Goal: Information Seeking & Learning: Learn about a topic

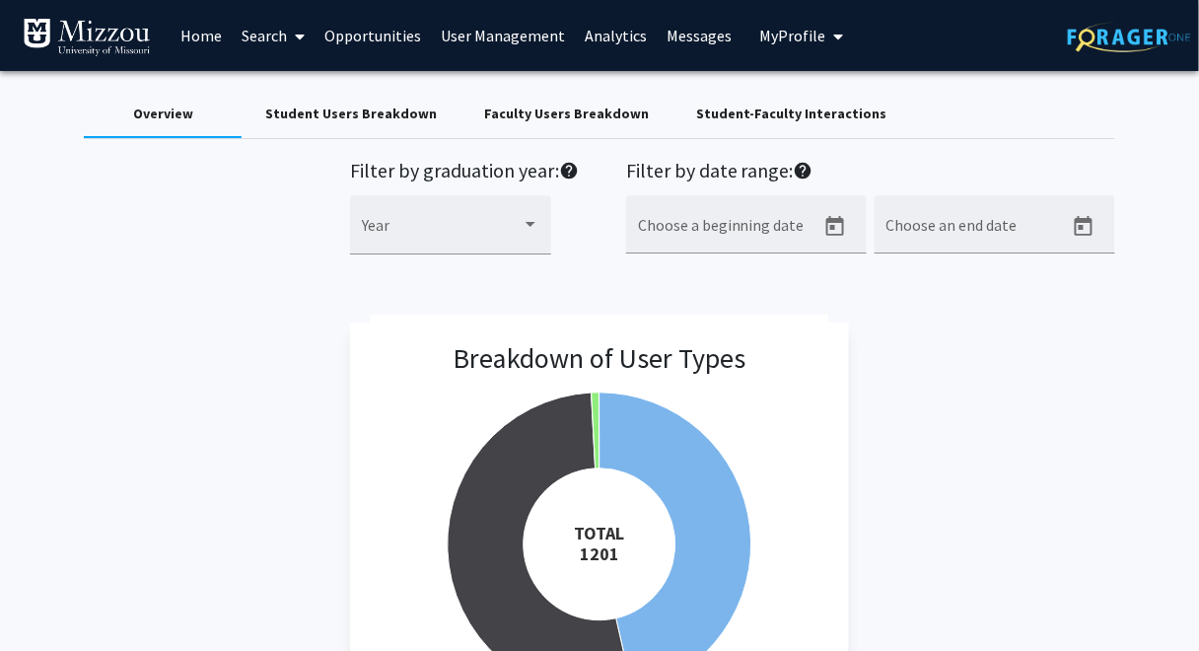
click at [774, 38] on span "My Profile" at bounding box center [792, 36] width 66 height 20
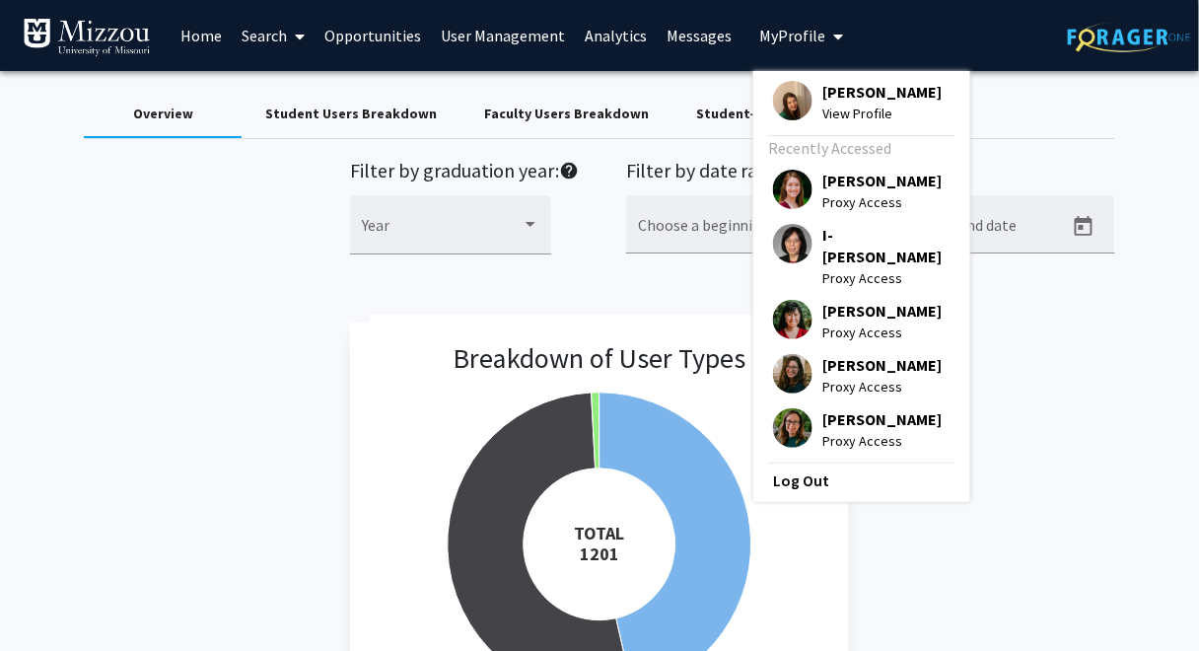
click at [875, 95] on span "[PERSON_NAME]" at bounding box center [881, 92] width 119 height 22
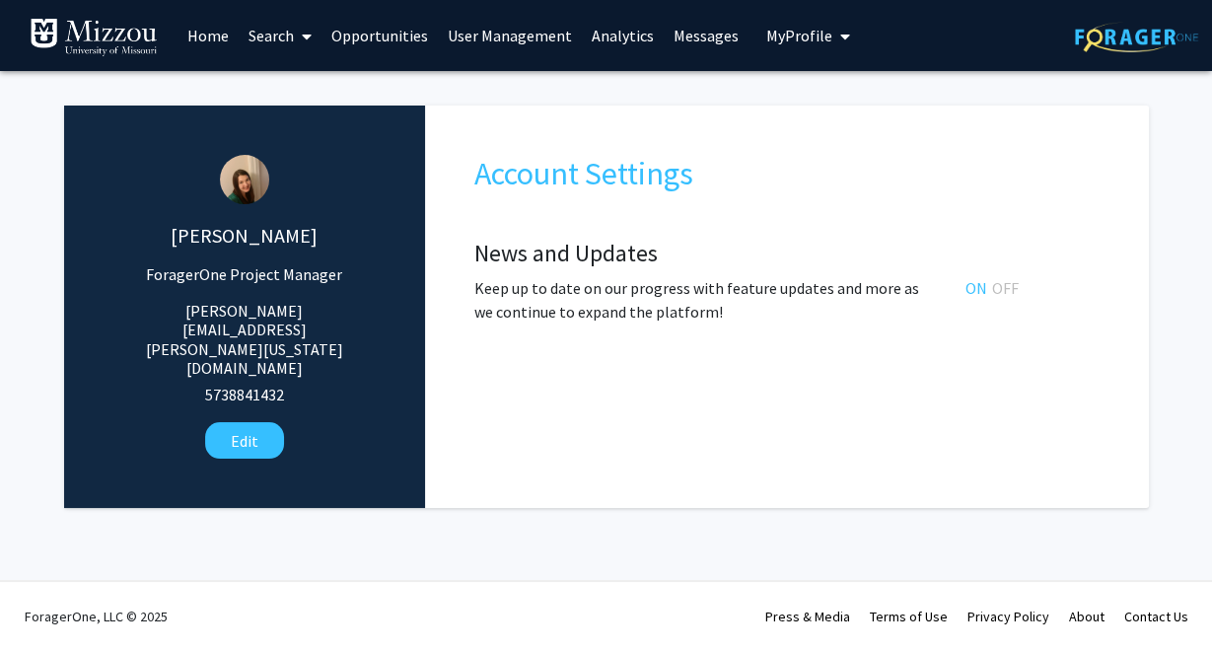
click at [273, 36] on link "Search" at bounding box center [280, 35] width 83 height 69
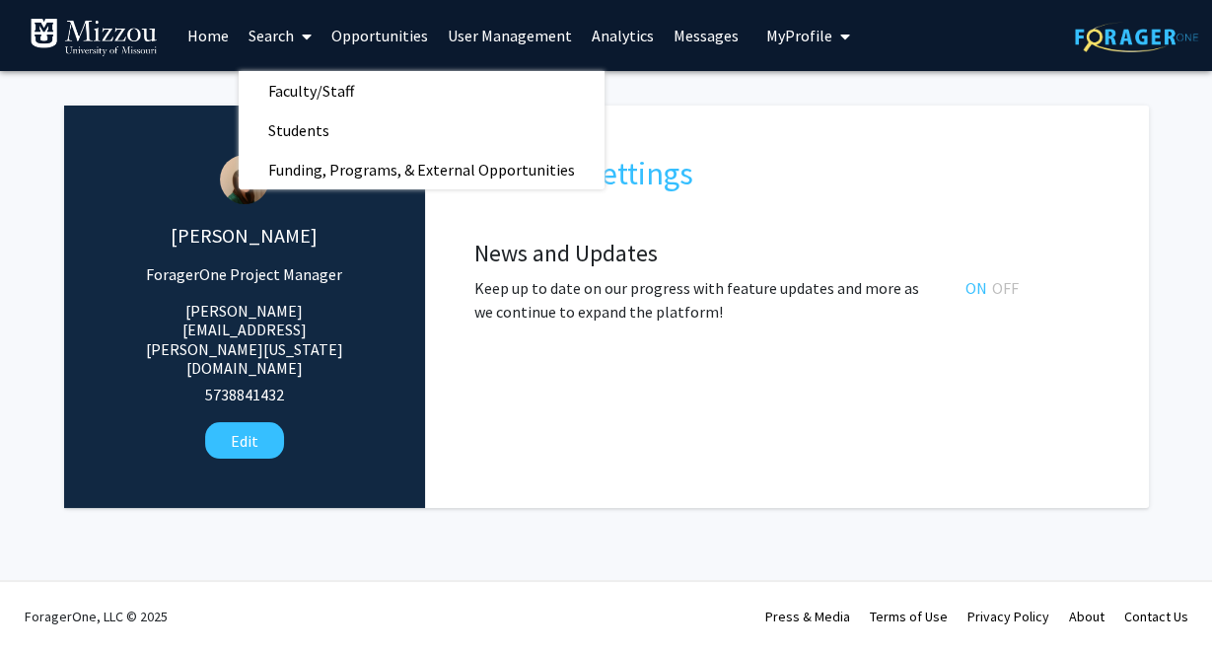
click at [766, 36] on span "My Profile" at bounding box center [799, 36] width 66 height 20
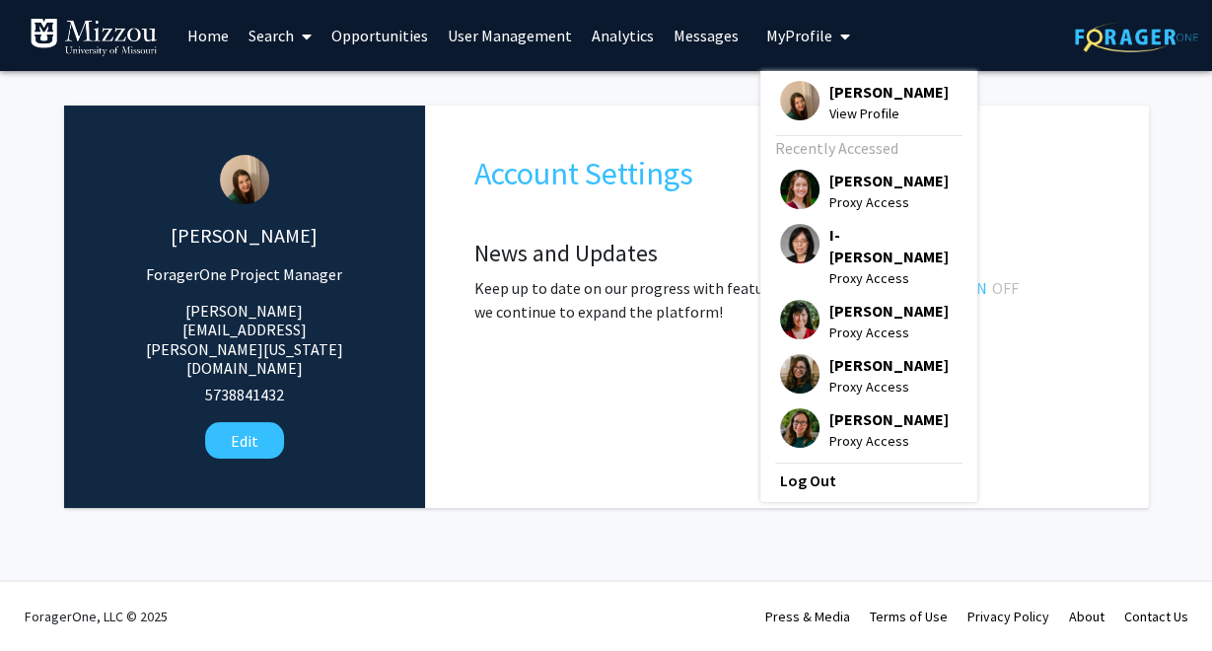
click at [1035, 87] on div "[PERSON_NAME] ForagerOne Project Manager [PERSON_NAME][EMAIL_ADDRESS][PERSON_NA…" at bounding box center [606, 297] width 1085 height 422
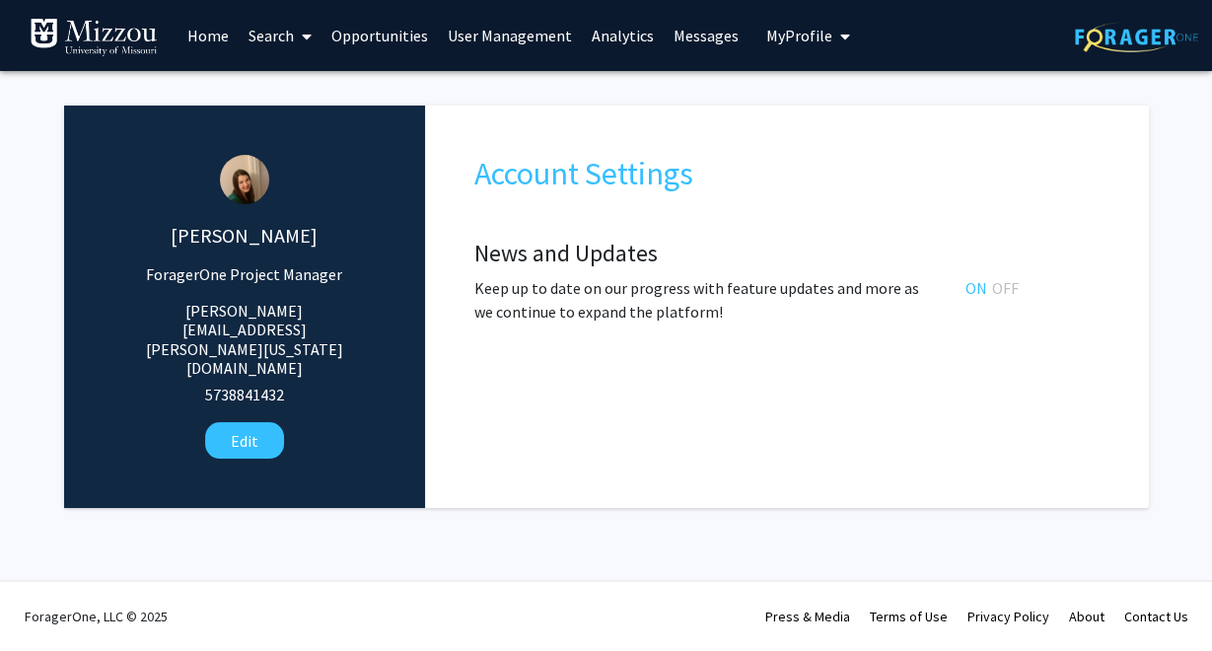
drag, startPoint x: 776, startPoint y: 31, endPoint x: 728, endPoint y: 124, distance: 105.4
click at [728, 124] on div "Account Settings News and Updates Keep up to date on our progress with feature …" at bounding box center [786, 307] width 723 height 402
click at [788, 39] on span "My Profile" at bounding box center [799, 36] width 66 height 20
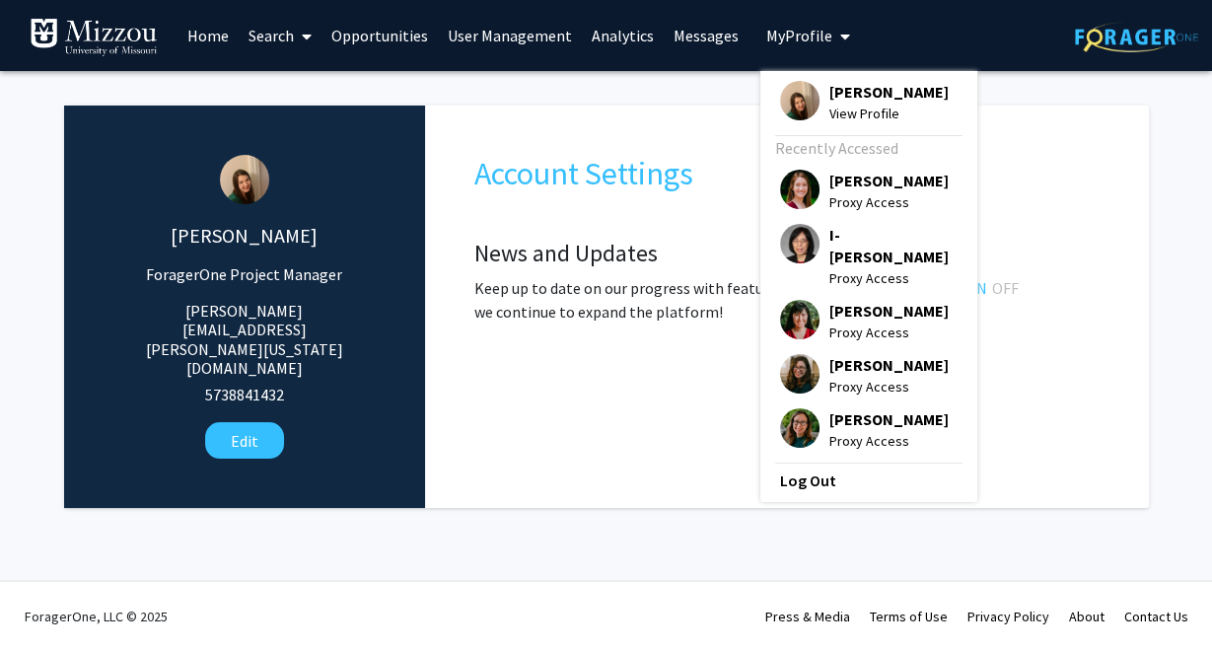
click at [620, 66] on link "Analytics" at bounding box center [623, 35] width 82 height 69
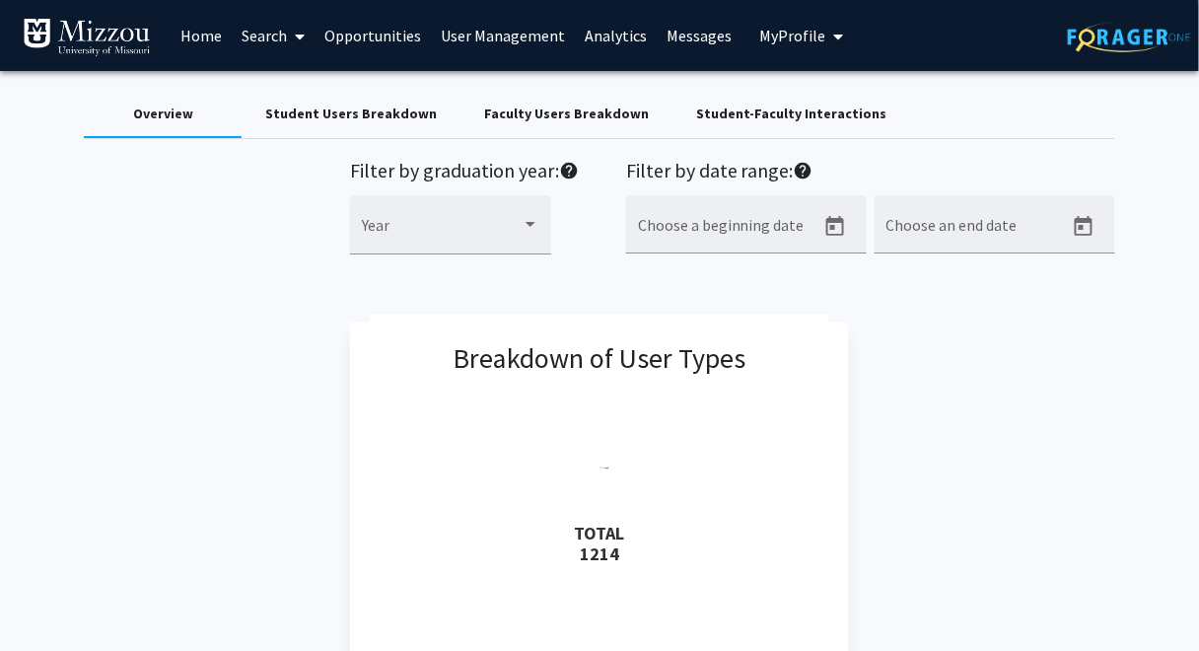
click at [545, 36] on link "User Management" at bounding box center [503, 35] width 144 height 69
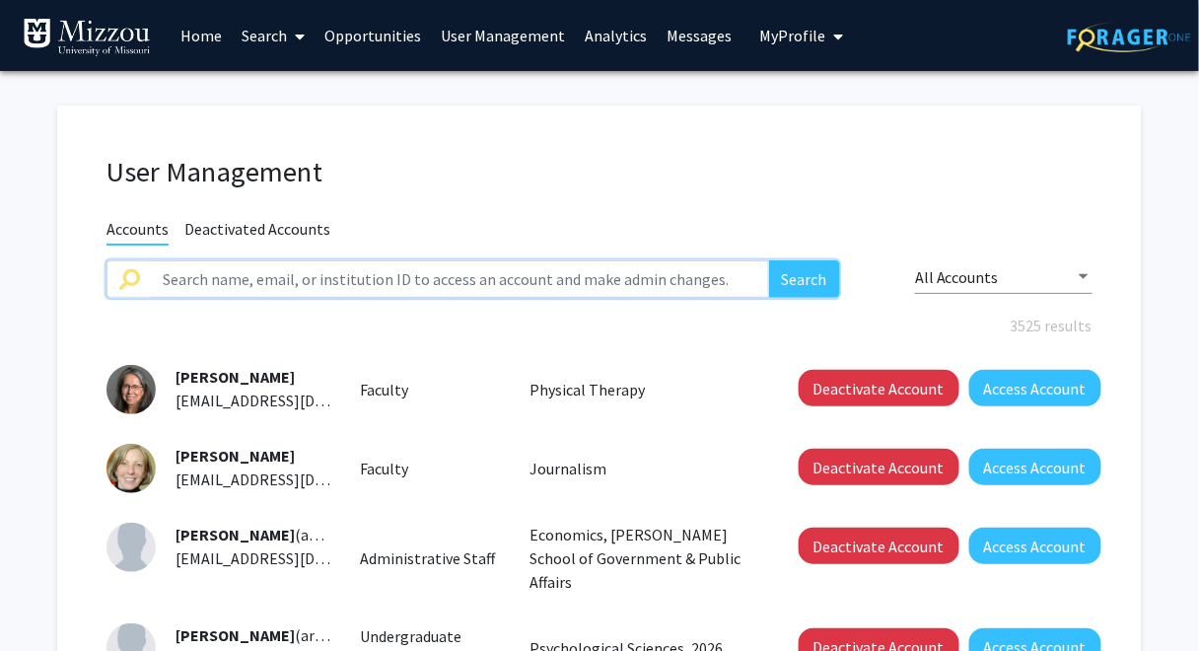
click at [592, 279] on input "text" at bounding box center [460, 278] width 618 height 37
click at [544, 275] on input "faculty" at bounding box center [460, 278] width 618 height 37
type input "f"
type input "[PERSON_NAME]"
click at [769, 260] on button "Search" at bounding box center [804, 278] width 71 height 37
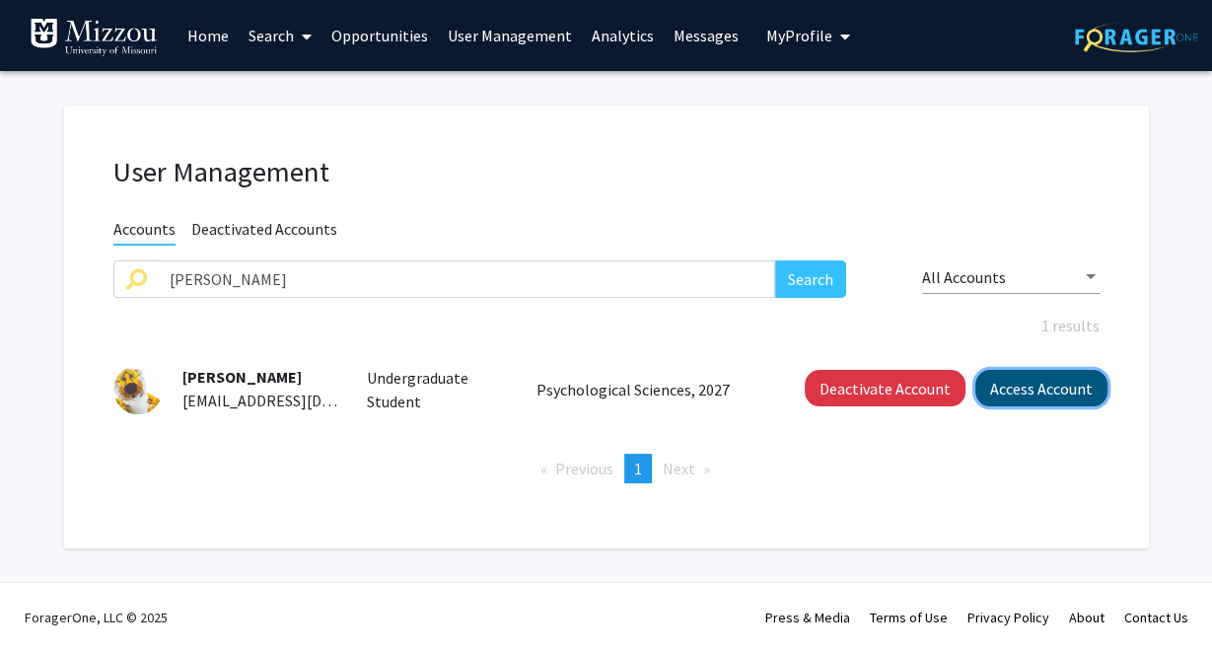
click at [1035, 392] on button "Access Account" at bounding box center [1041, 388] width 132 height 36
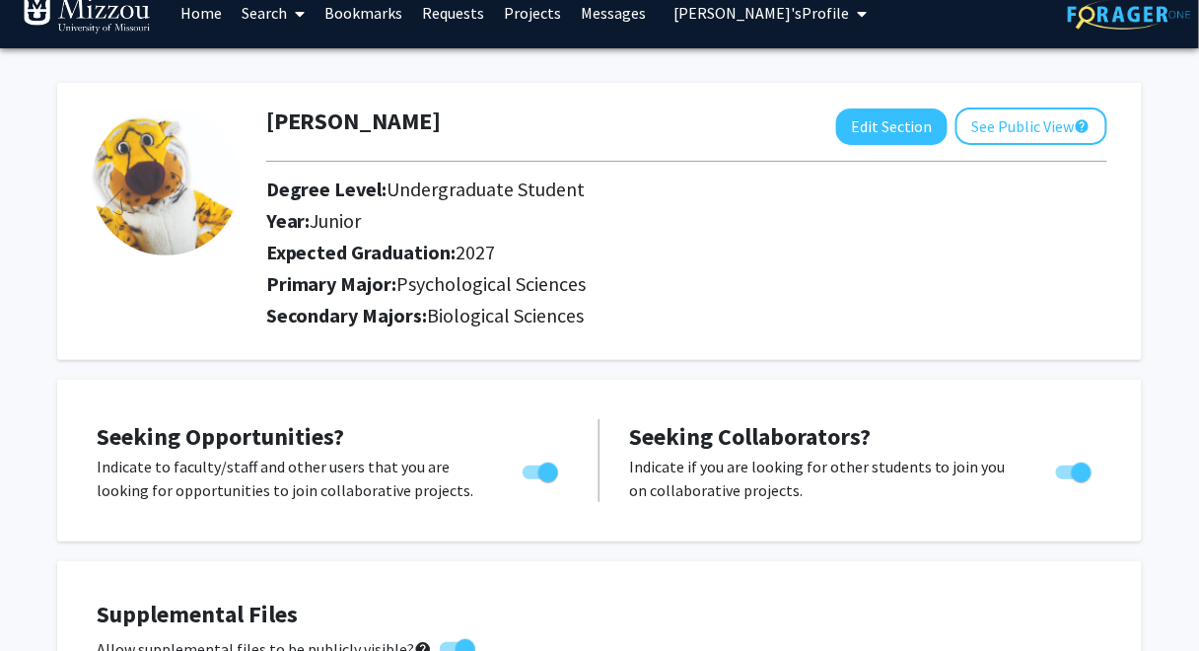
scroll to position [25, 0]
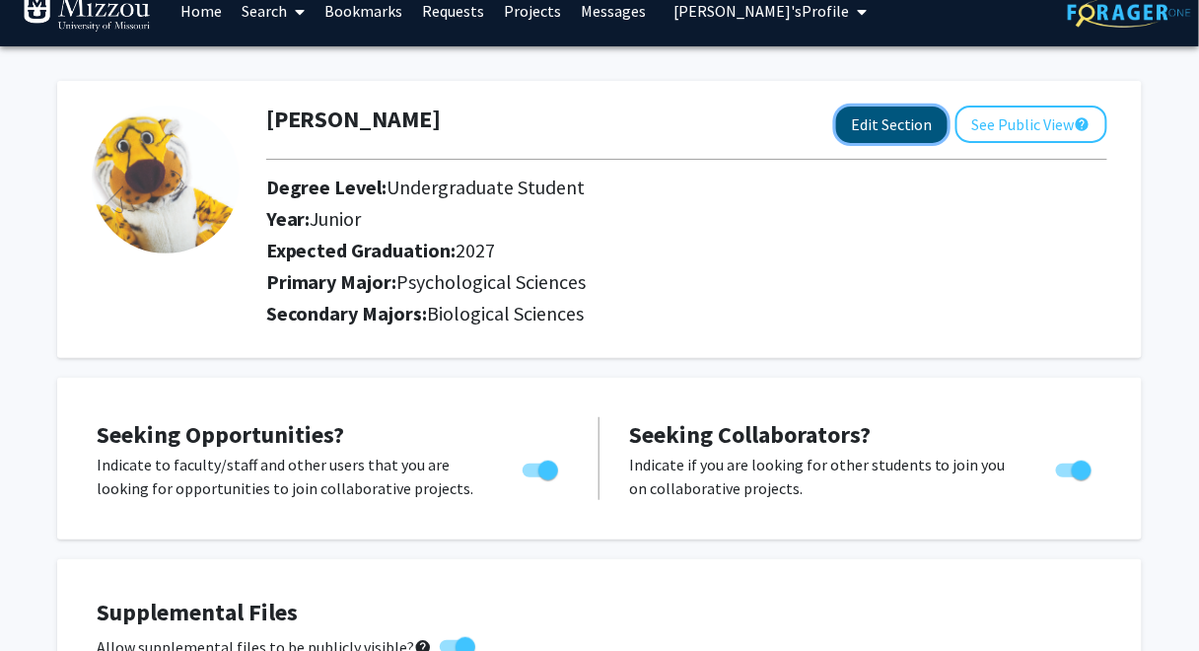
click at [875, 127] on button "Edit Section" at bounding box center [891, 125] width 111 height 36
select select "junior"
select select "2027"
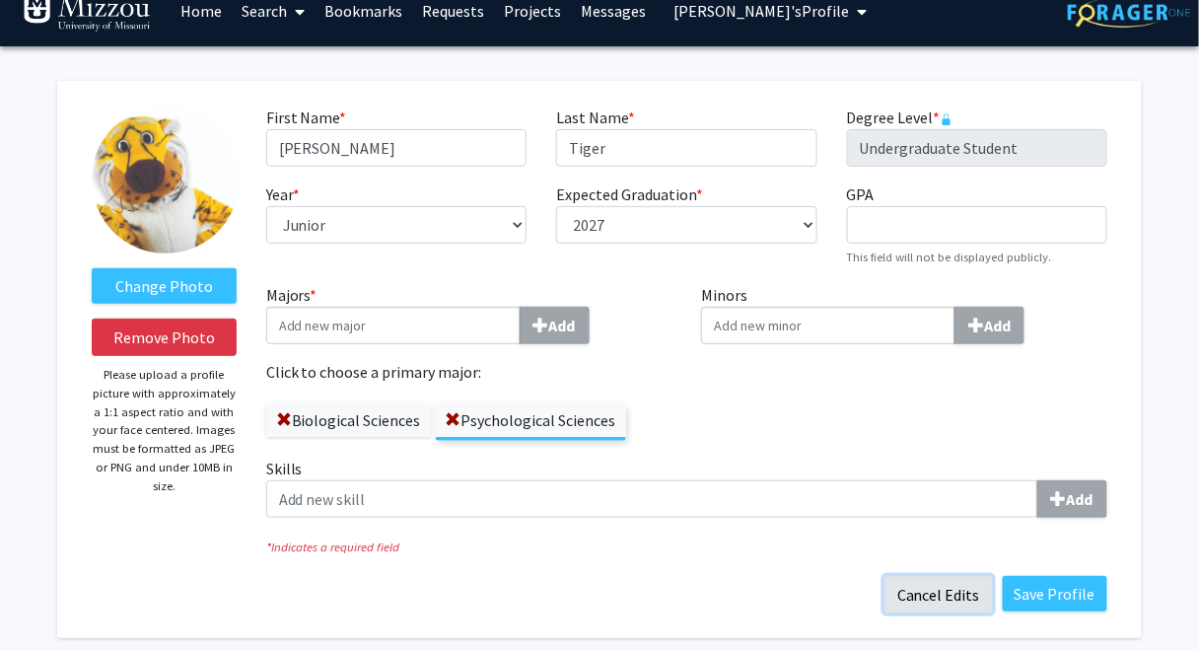
click at [918, 593] on button "Cancel Edits" at bounding box center [939, 594] width 108 height 37
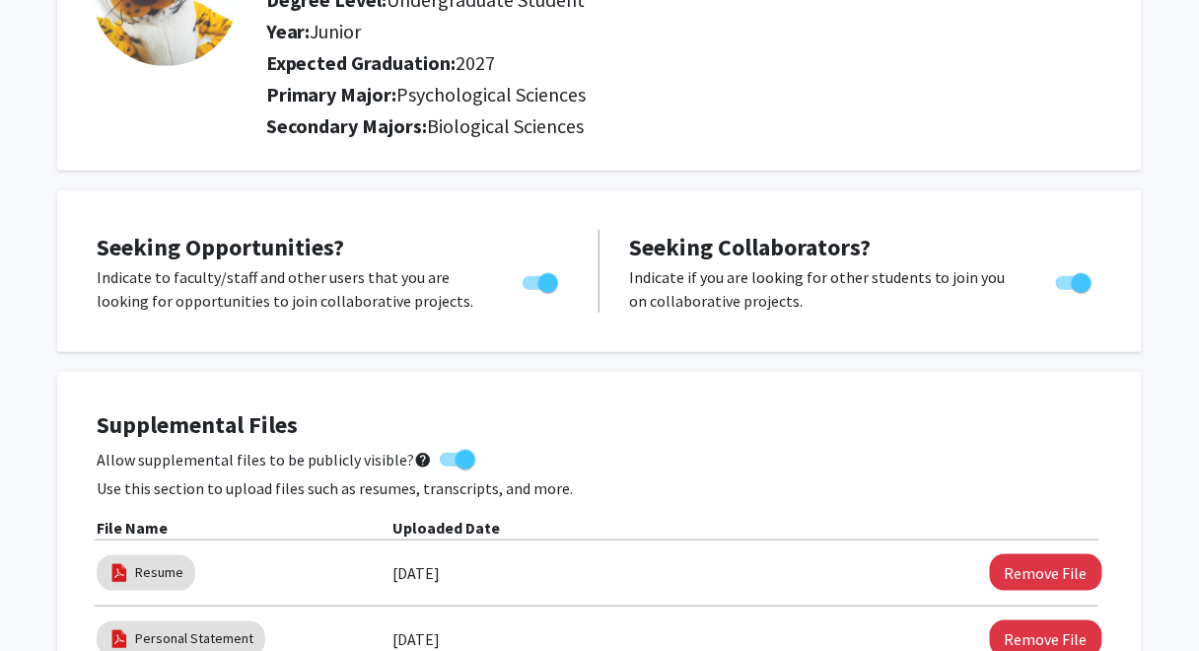
scroll to position [0, 0]
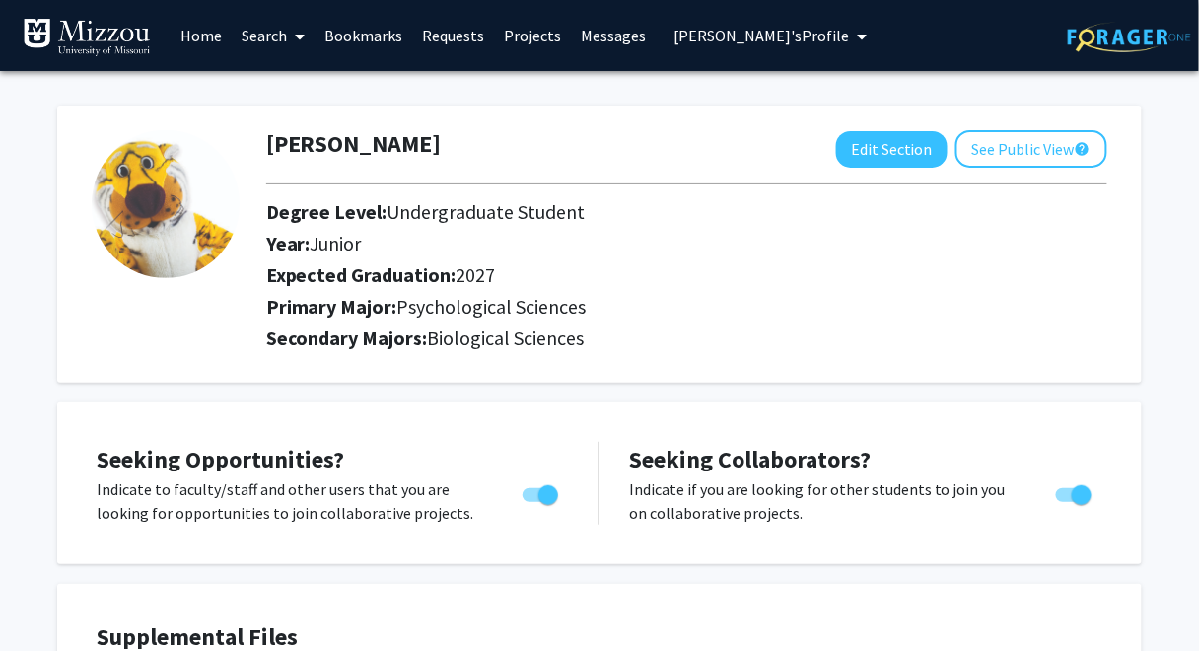
click at [260, 37] on link "Search" at bounding box center [273, 35] width 83 height 69
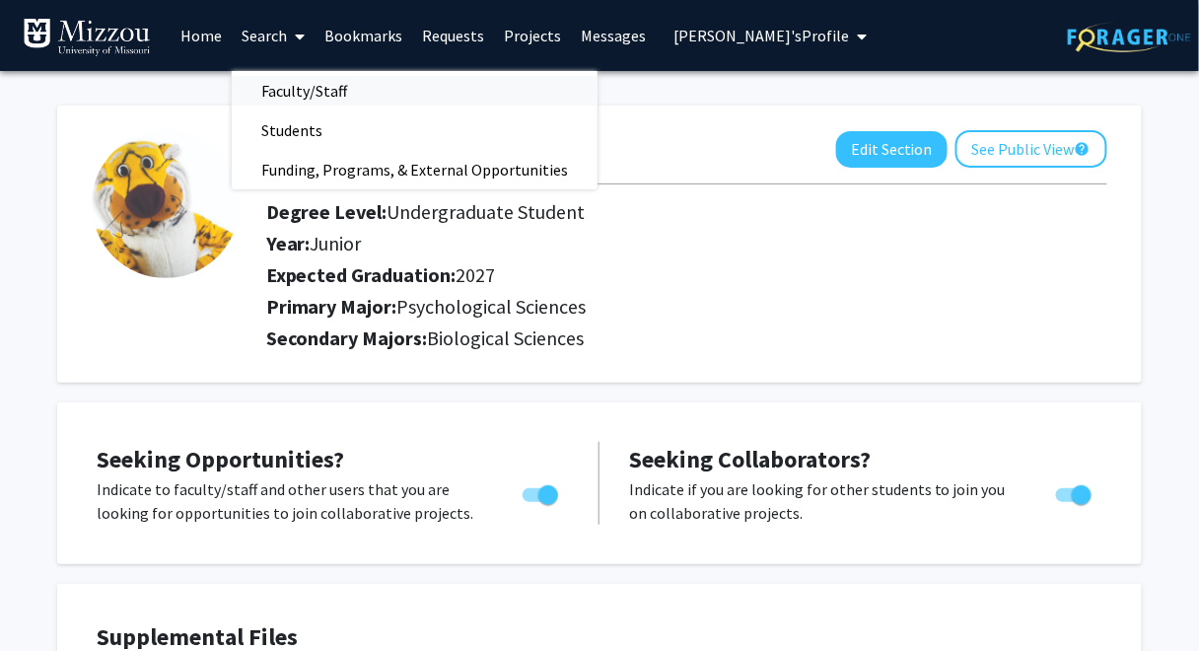
click at [282, 93] on span "Faculty/Staff" at bounding box center [304, 90] width 145 height 39
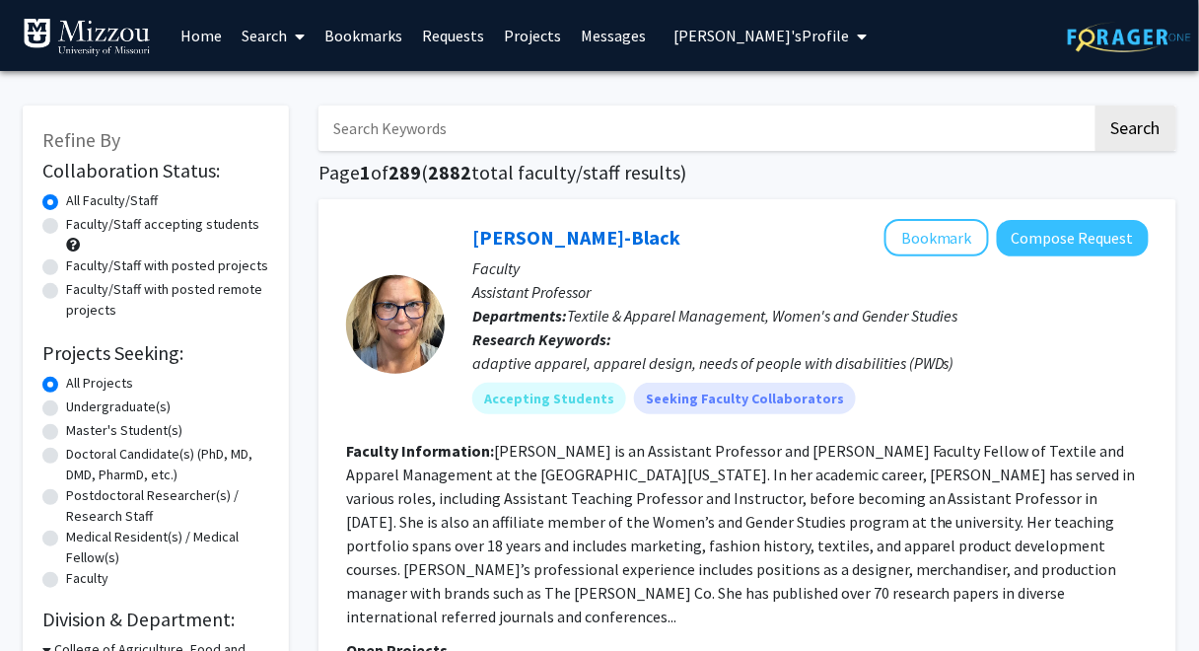
click at [866, 131] on input "Search Keywords" at bounding box center [706, 128] width 774 height 45
type input "vaccine"
click at [1096, 106] on button "Search" at bounding box center [1136, 128] width 81 height 45
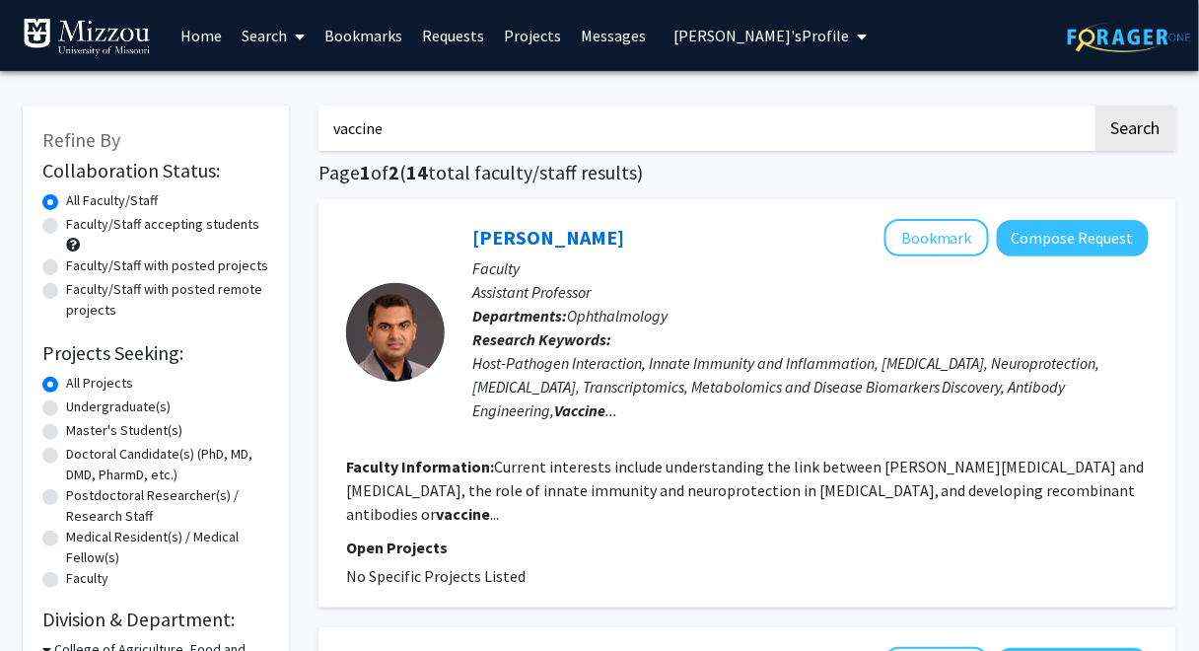
drag, startPoint x: 1206, startPoint y: 68, endPoint x: 848, endPoint y: 174, distance: 373.2
click at [848, 174] on h1 "Page 1 of 2 ( 14 total faculty/staff results)" at bounding box center [748, 173] width 858 height 24
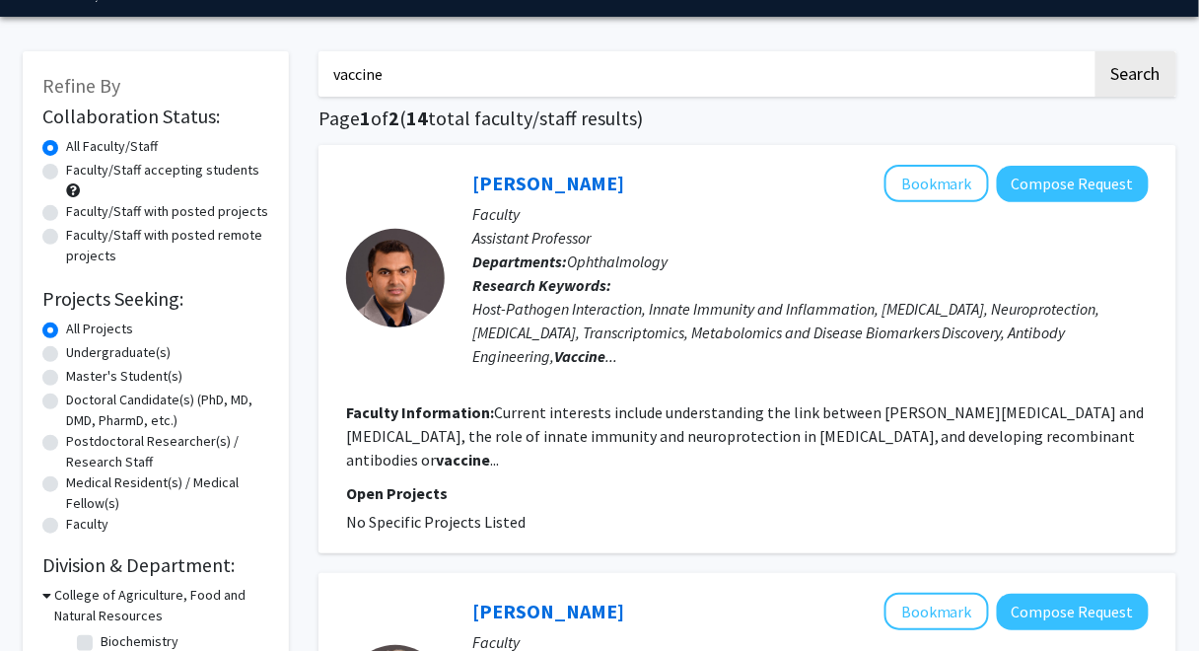
scroll to position [62, 0]
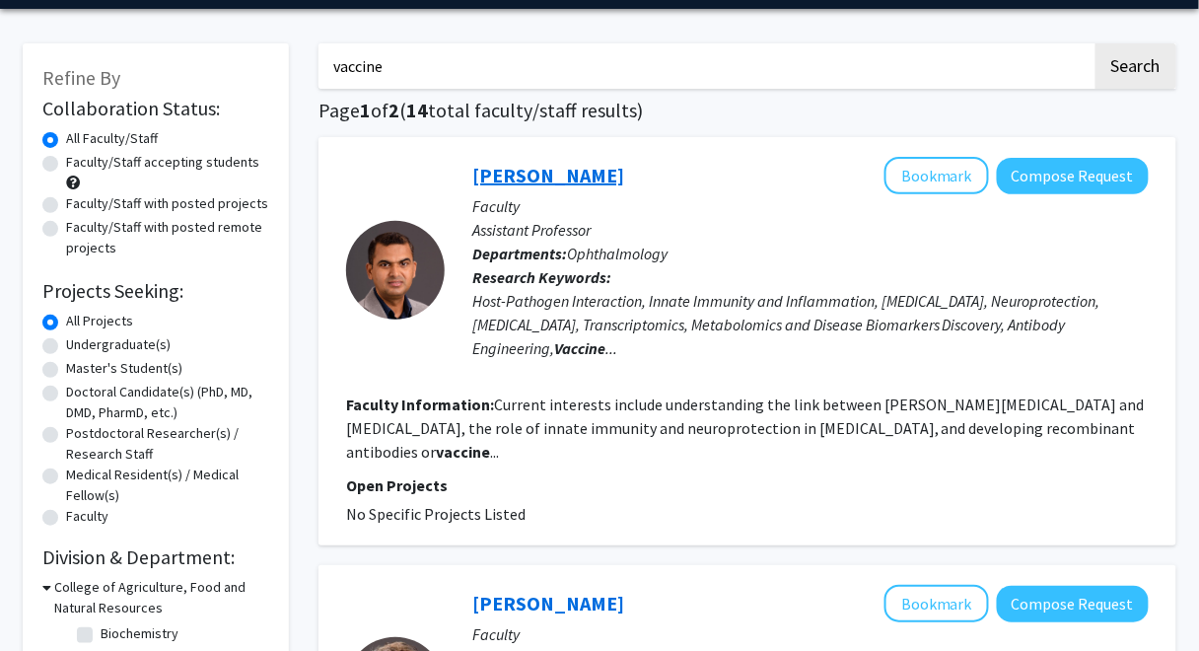
click at [554, 178] on link "[PERSON_NAME]" at bounding box center [548, 175] width 152 height 25
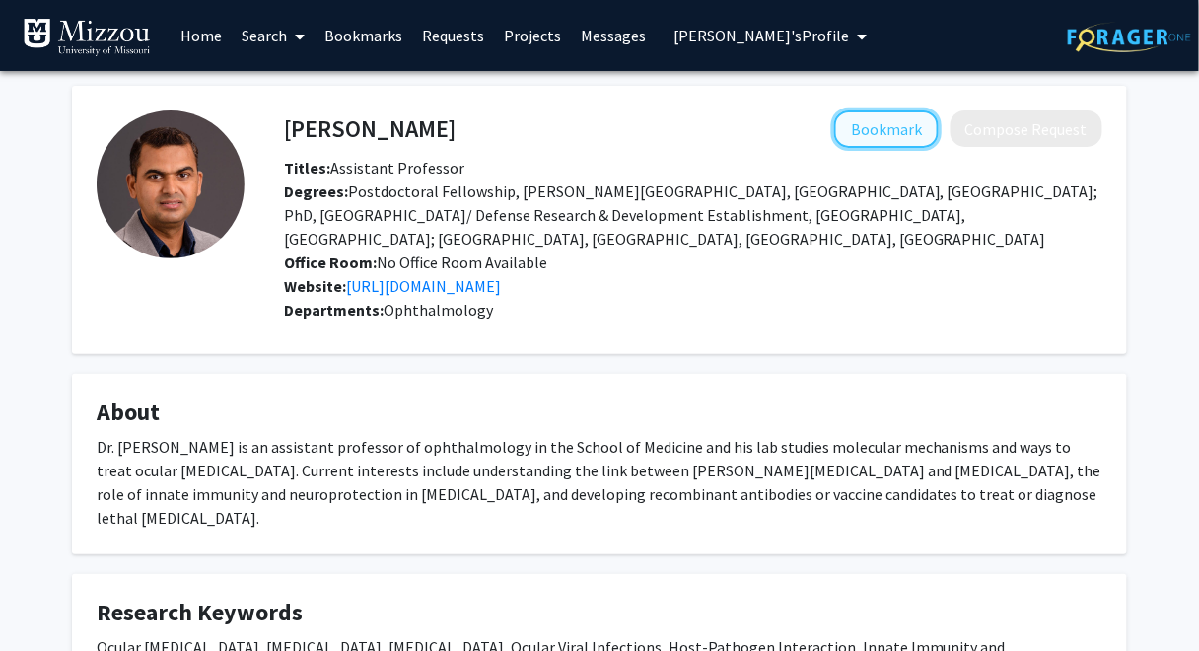
click at [890, 136] on button "Bookmark" at bounding box center [886, 128] width 105 height 37
click at [364, 37] on link "Bookmarks" at bounding box center [364, 35] width 98 height 69
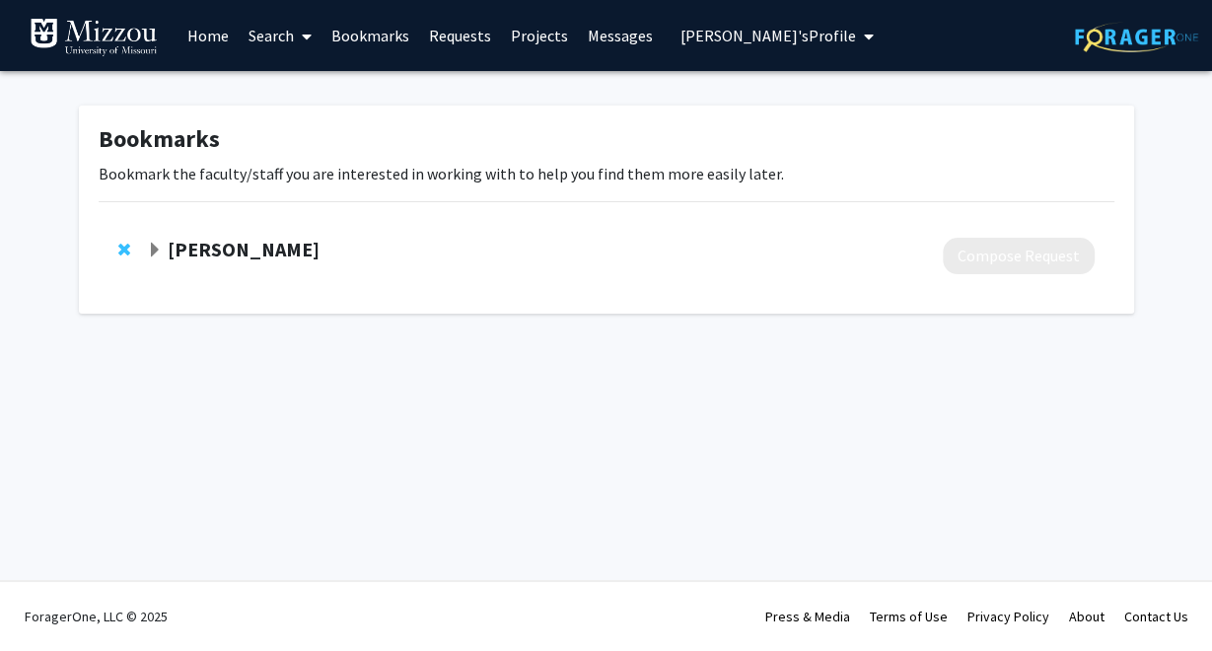
click at [155, 251] on span "Expand Pawan Singh Bookmark" at bounding box center [155, 251] width 16 height 16
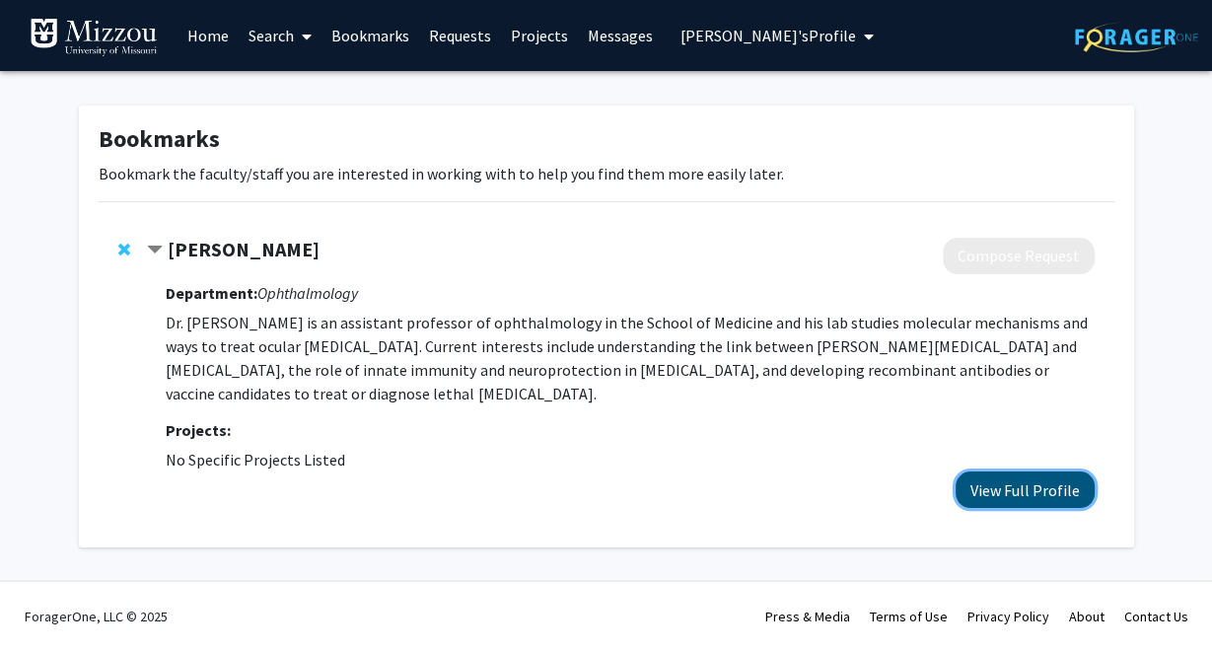
click at [1015, 494] on button "View Full Profile" at bounding box center [1025, 489] width 139 height 36
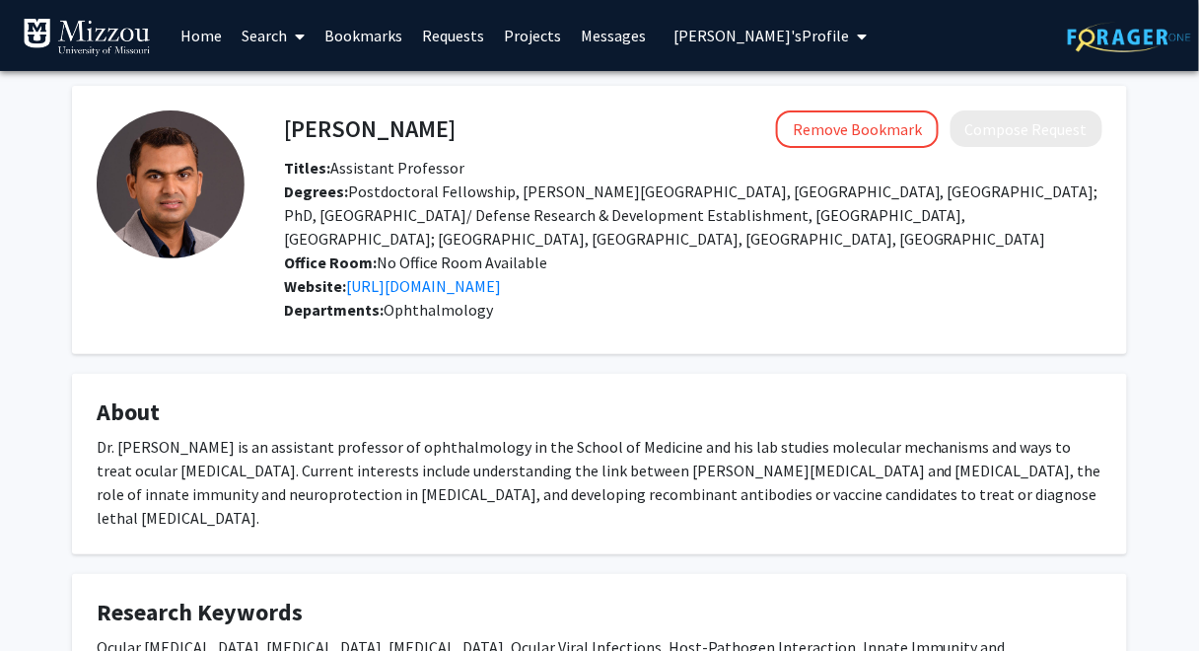
click at [273, 41] on link "Search" at bounding box center [273, 35] width 83 height 69
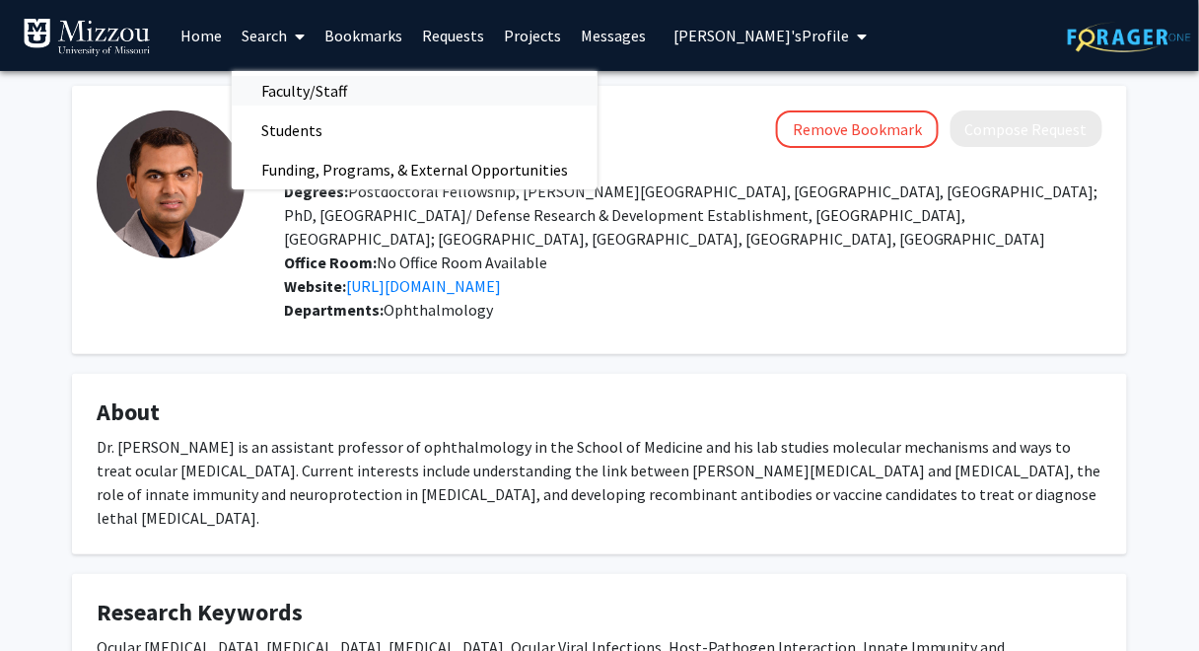
click at [300, 90] on span "Faculty/Staff" at bounding box center [304, 90] width 145 height 39
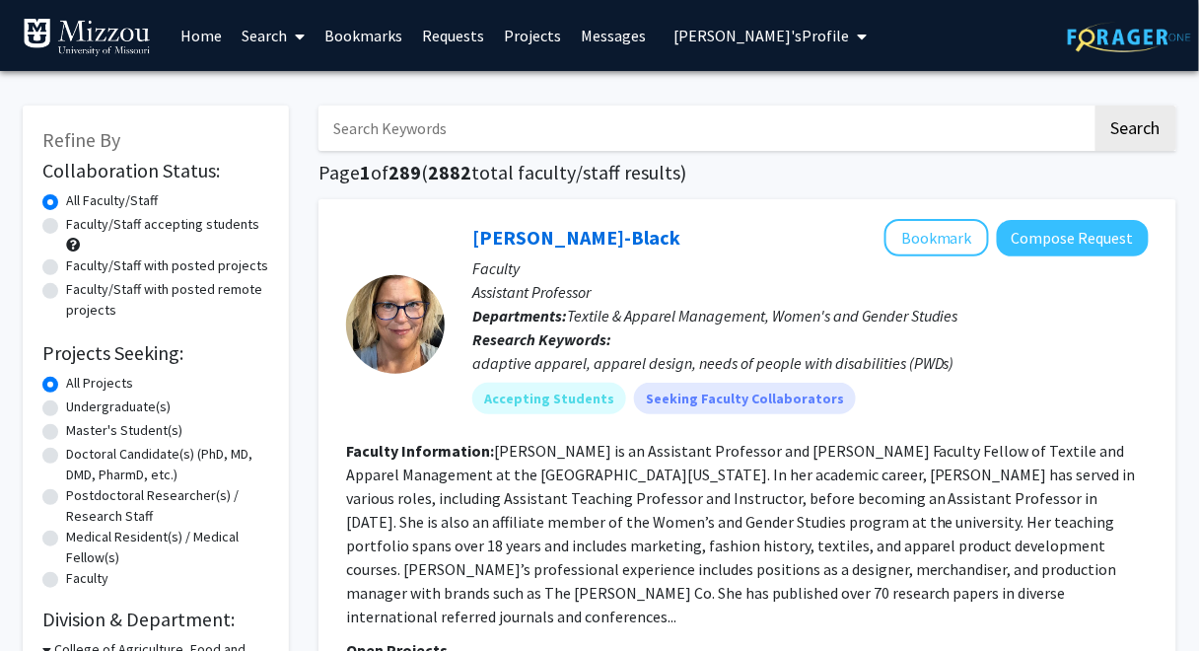
click at [237, 266] on label "Faculty/Staff with posted projects" at bounding box center [167, 265] width 202 height 21
click at [79, 266] on input "Faculty/Staff with posted projects" at bounding box center [72, 261] width 13 height 13
radio input "true"
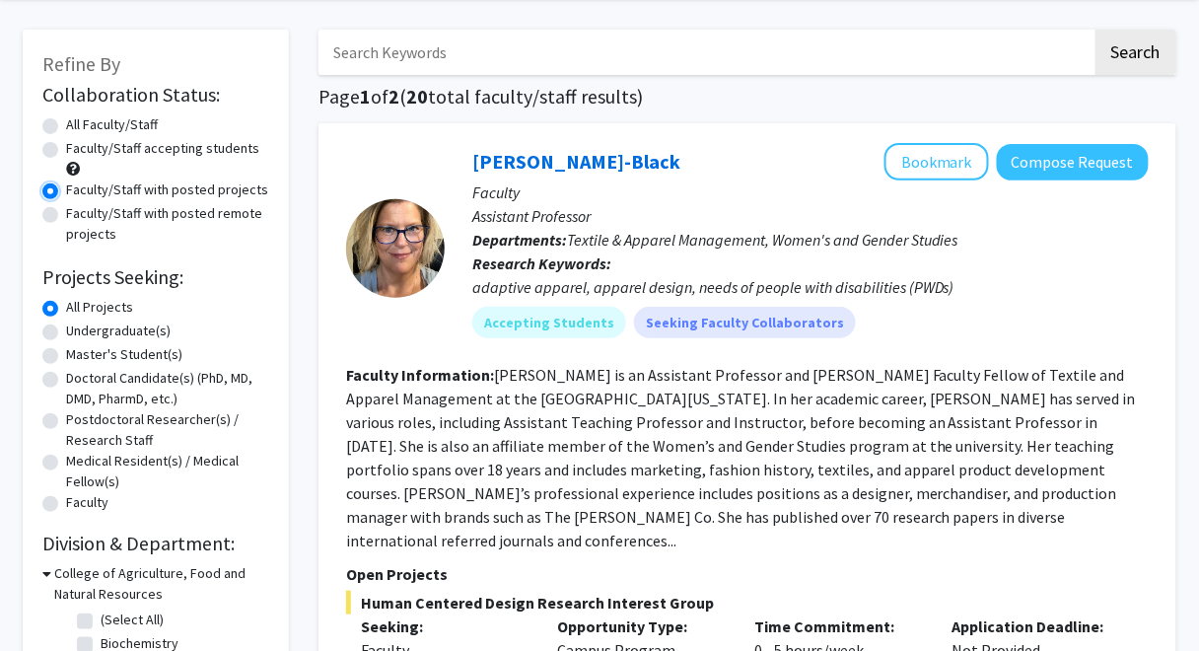
scroll to position [66, 0]
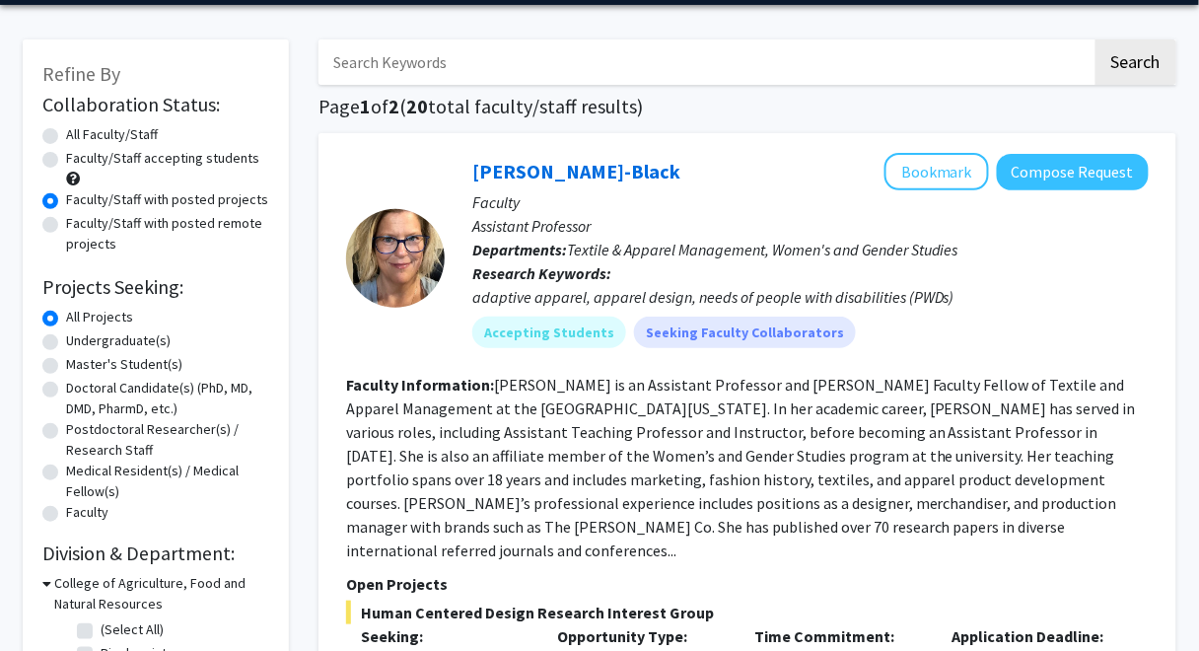
drag, startPoint x: 1082, startPoint y: 172, endPoint x: 1116, endPoint y: 266, distance: 100.8
click at [1116, 266] on p "Research Keywords: adaptive apparel, apparel design, needs of people with disab…" at bounding box center [810, 284] width 676 height 47
click at [1089, 180] on button "Compose Request" at bounding box center [1073, 172] width 152 height 36
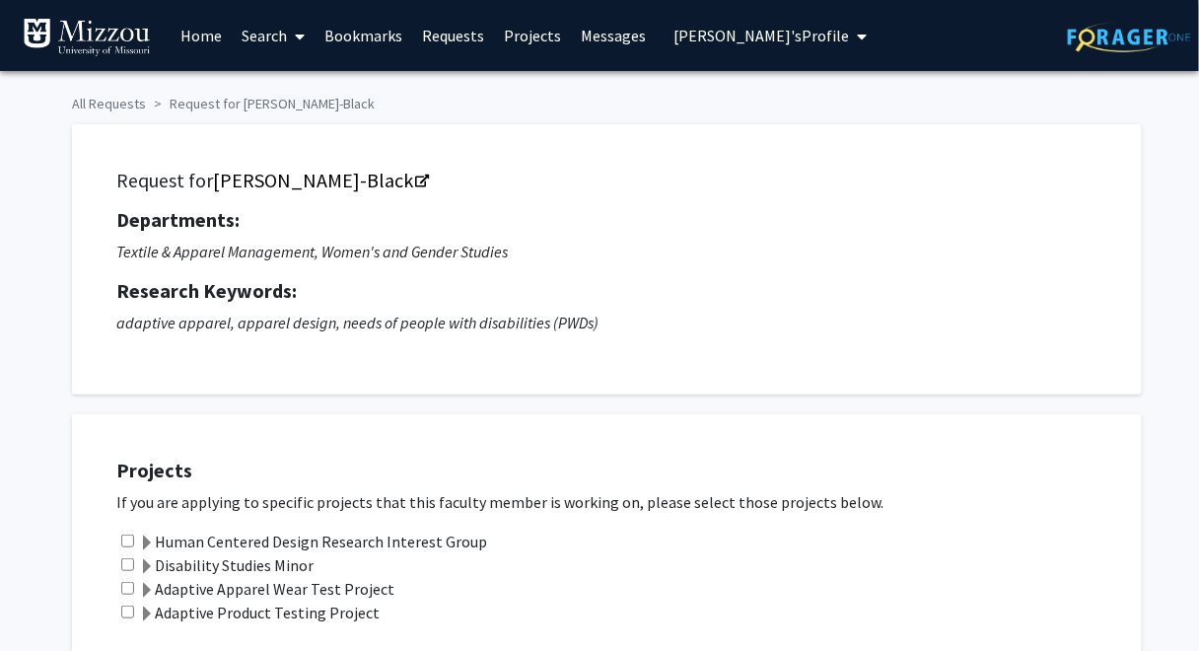
click at [249, 36] on link "Search" at bounding box center [273, 35] width 83 height 69
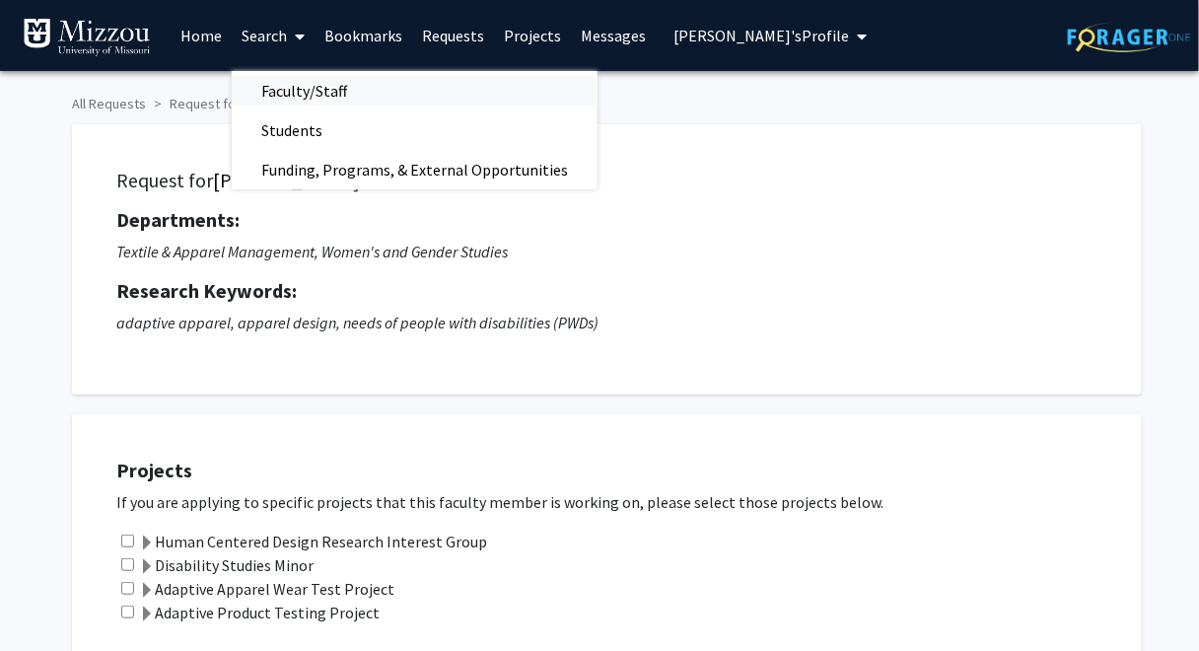
click at [278, 93] on span "Faculty/Staff" at bounding box center [304, 90] width 145 height 39
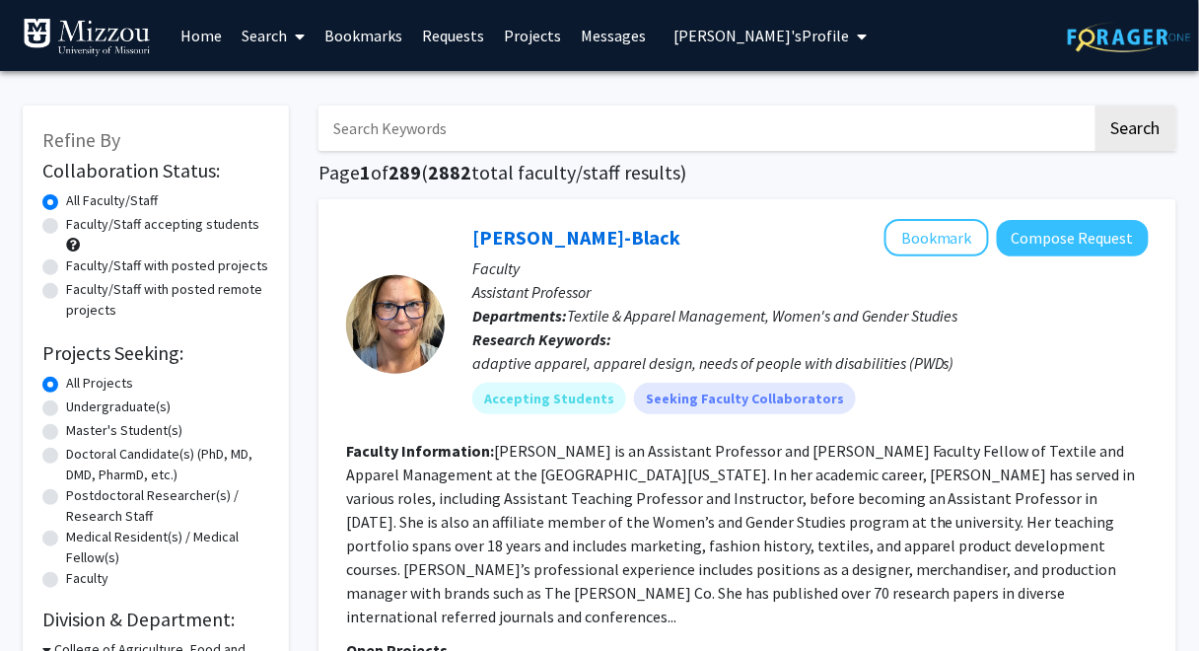
click at [266, 36] on link "Search" at bounding box center [273, 35] width 83 height 69
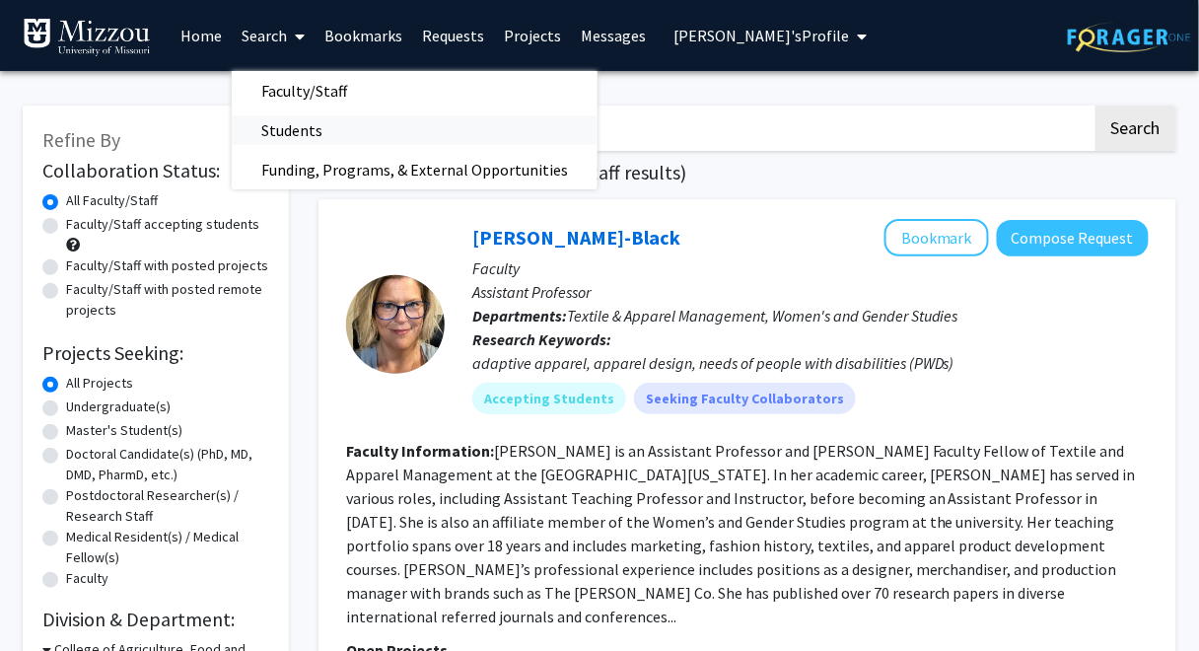
click at [284, 130] on span "Students" at bounding box center [292, 129] width 120 height 39
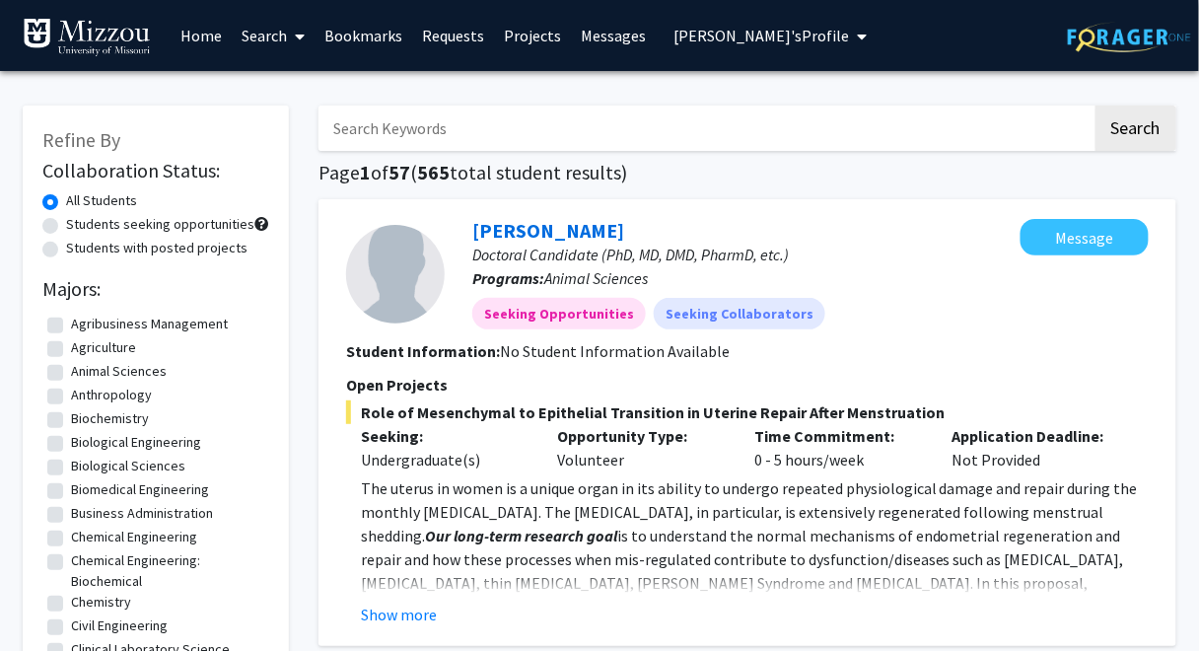
click at [268, 37] on link "Search" at bounding box center [273, 35] width 83 height 69
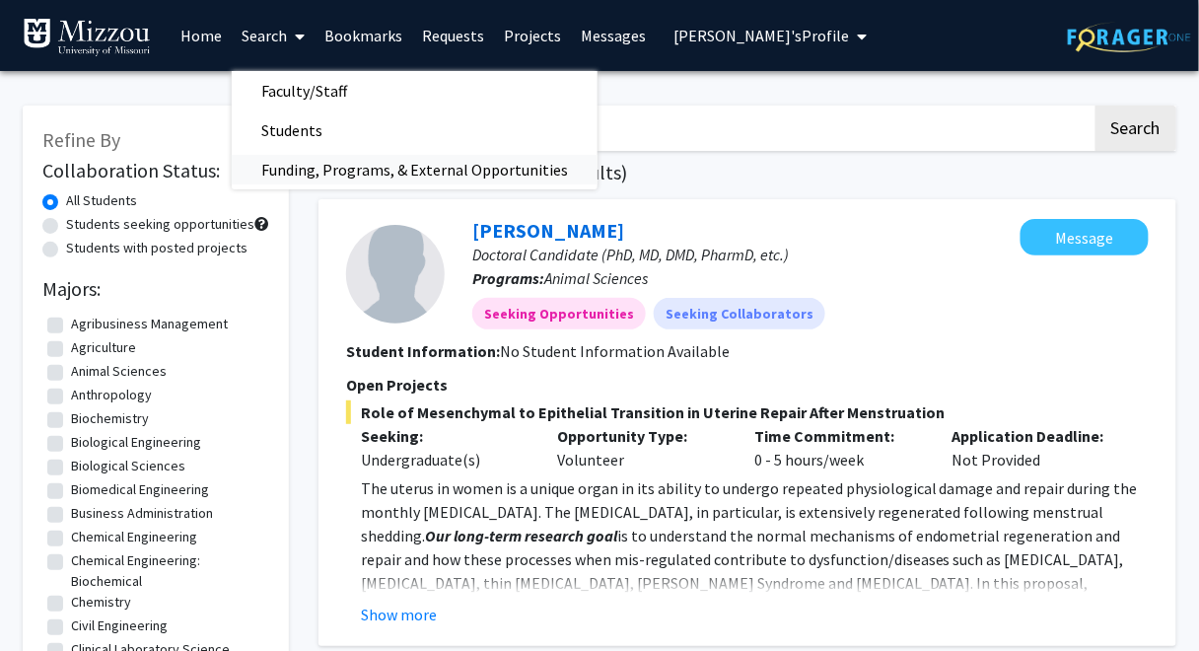
click at [285, 175] on span "Funding, Programs, & External Opportunities" at bounding box center [415, 169] width 366 height 39
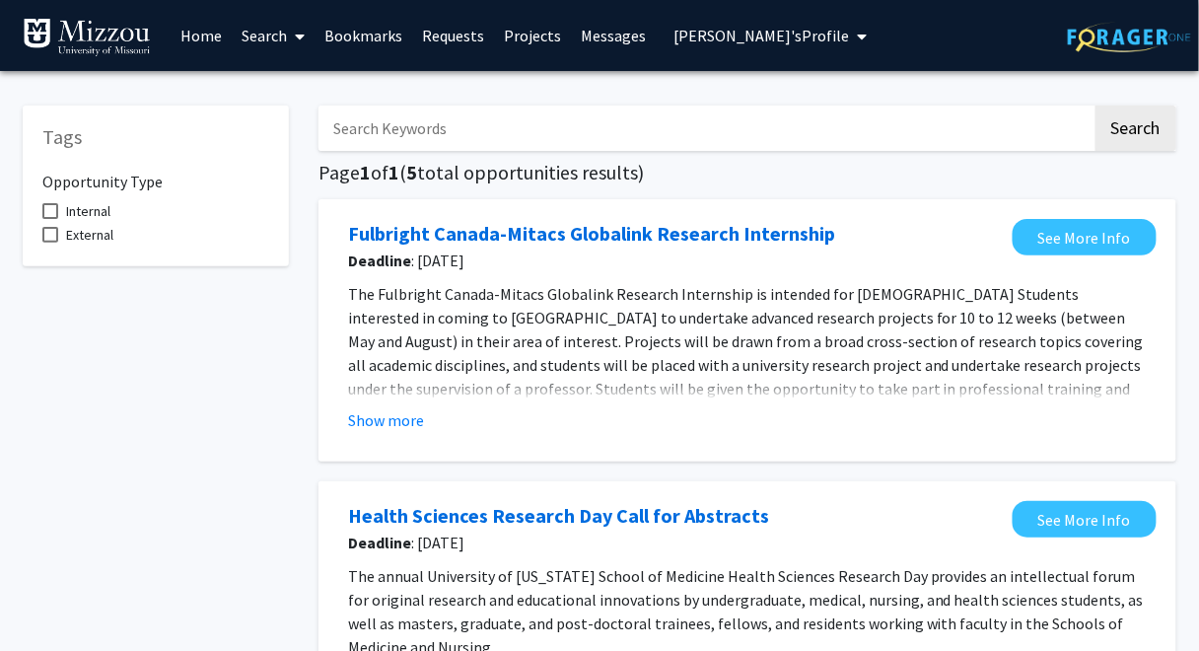
click at [781, 40] on span "Truman Tiger's Profile" at bounding box center [762, 36] width 176 height 20
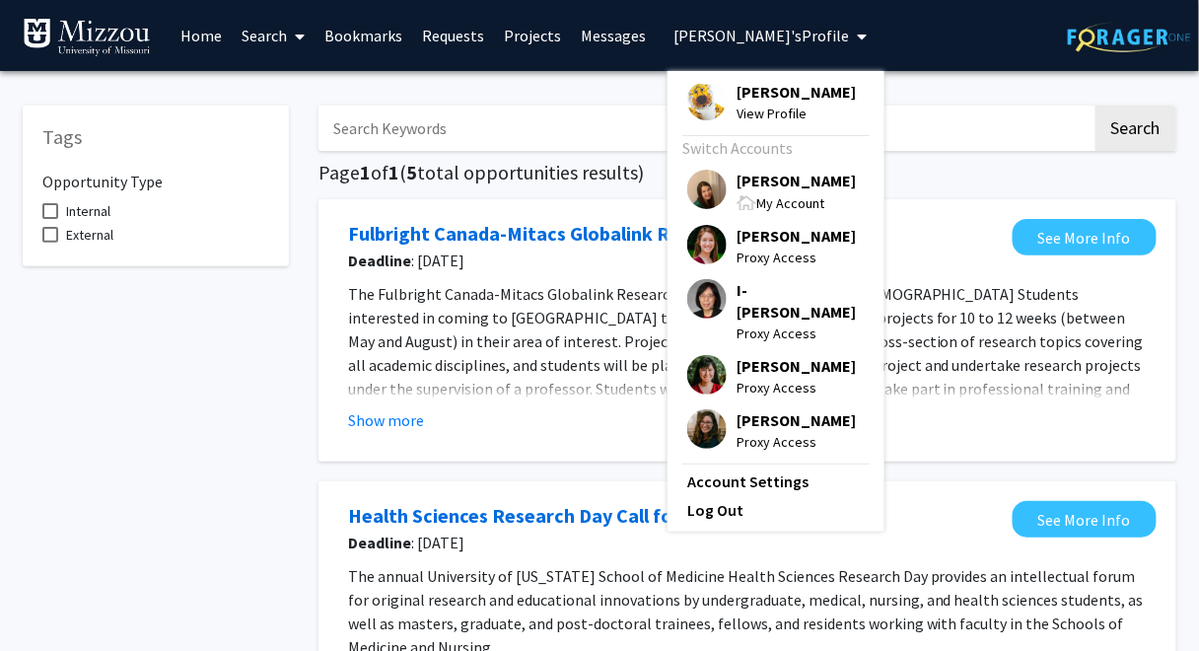
click at [773, 184] on span "[PERSON_NAME]" at bounding box center [796, 181] width 119 height 22
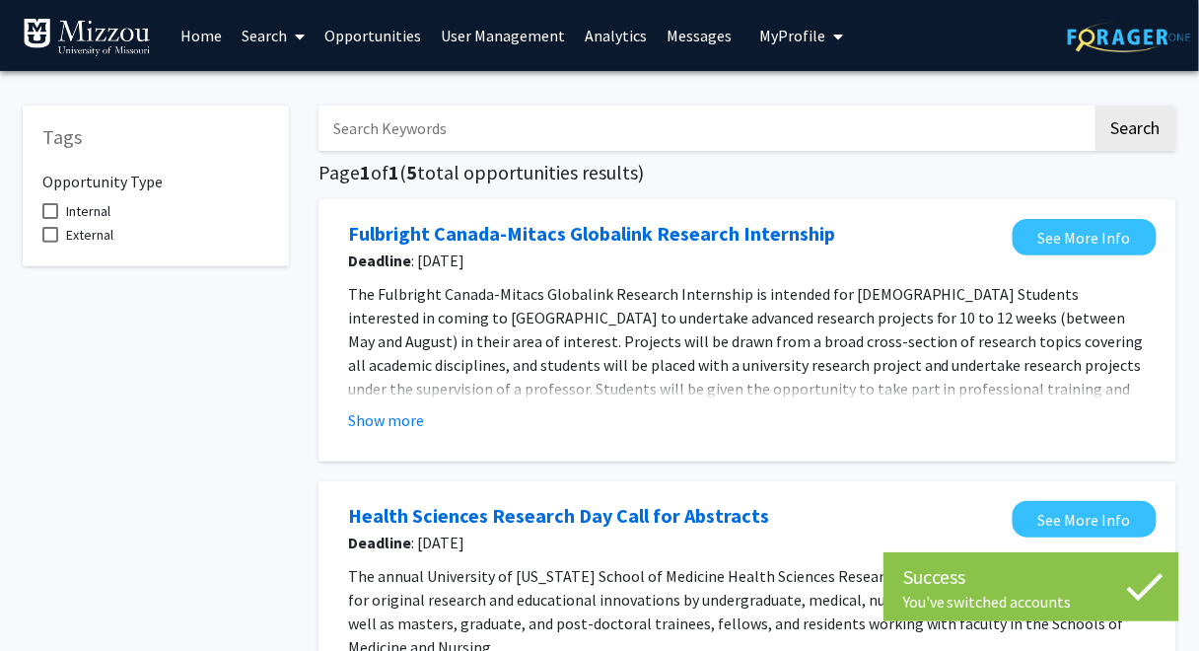
click at [759, 34] on span "My Profile" at bounding box center [792, 36] width 66 height 20
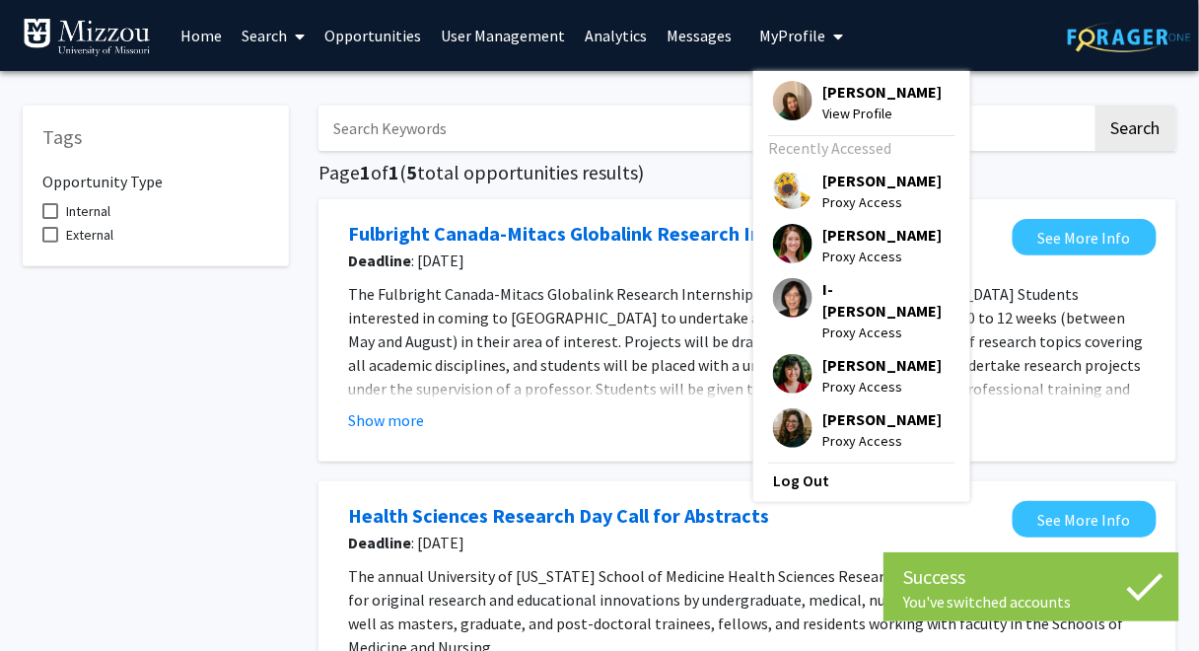
click at [793, 90] on img at bounding box center [792, 100] width 39 height 39
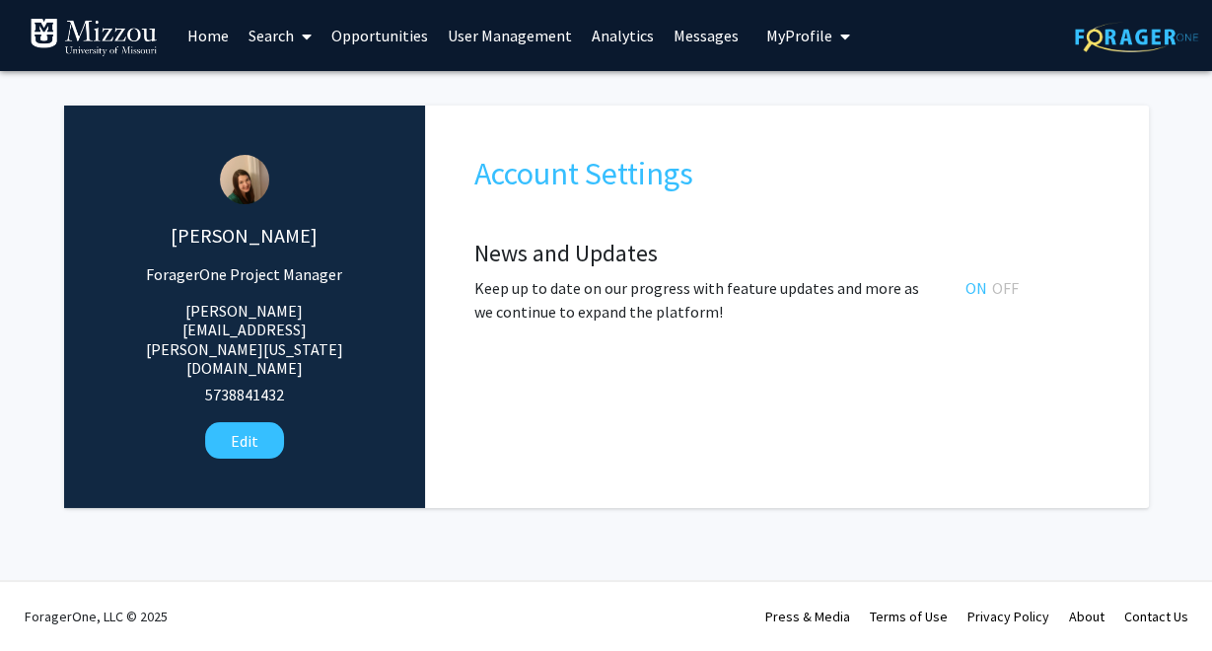
drag, startPoint x: 767, startPoint y: 38, endPoint x: 729, endPoint y: 73, distance: 51.7
click at [729, 73] on div "[PERSON_NAME] ForagerOne Project Manager [PERSON_NAME][EMAIL_ADDRESS][PERSON_NA…" at bounding box center [606, 311] width 1085 height 481
click at [769, 36] on span "My Profile" at bounding box center [799, 36] width 66 height 20
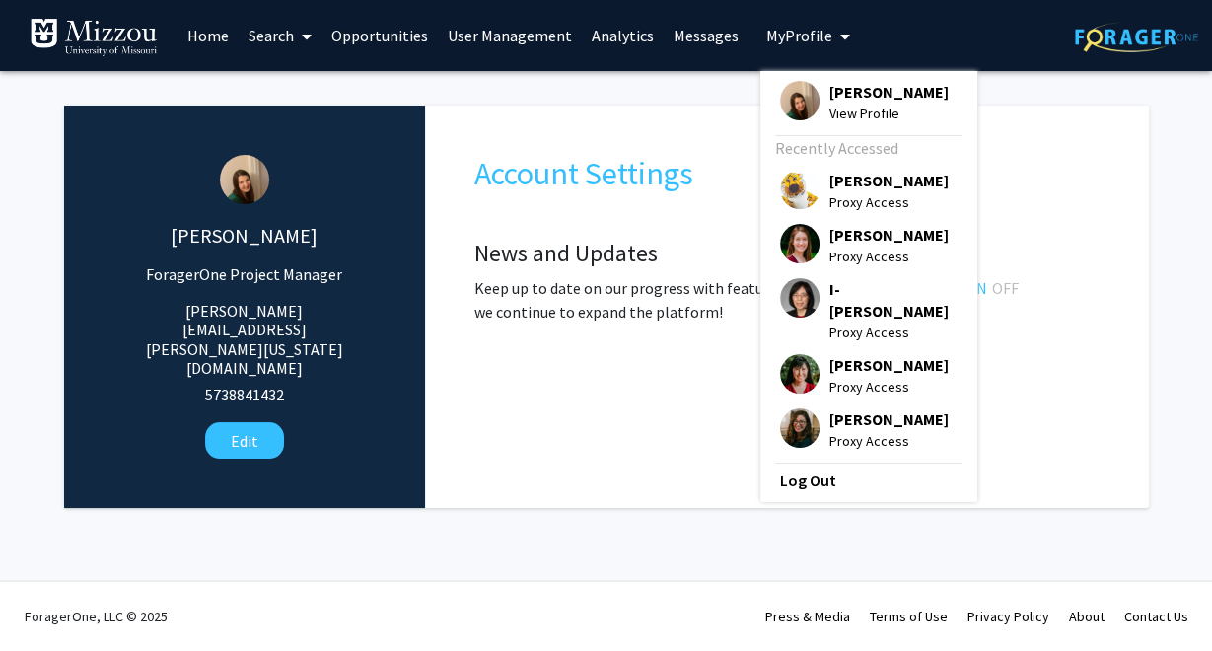
click at [525, 38] on link "User Management" at bounding box center [510, 35] width 144 height 69
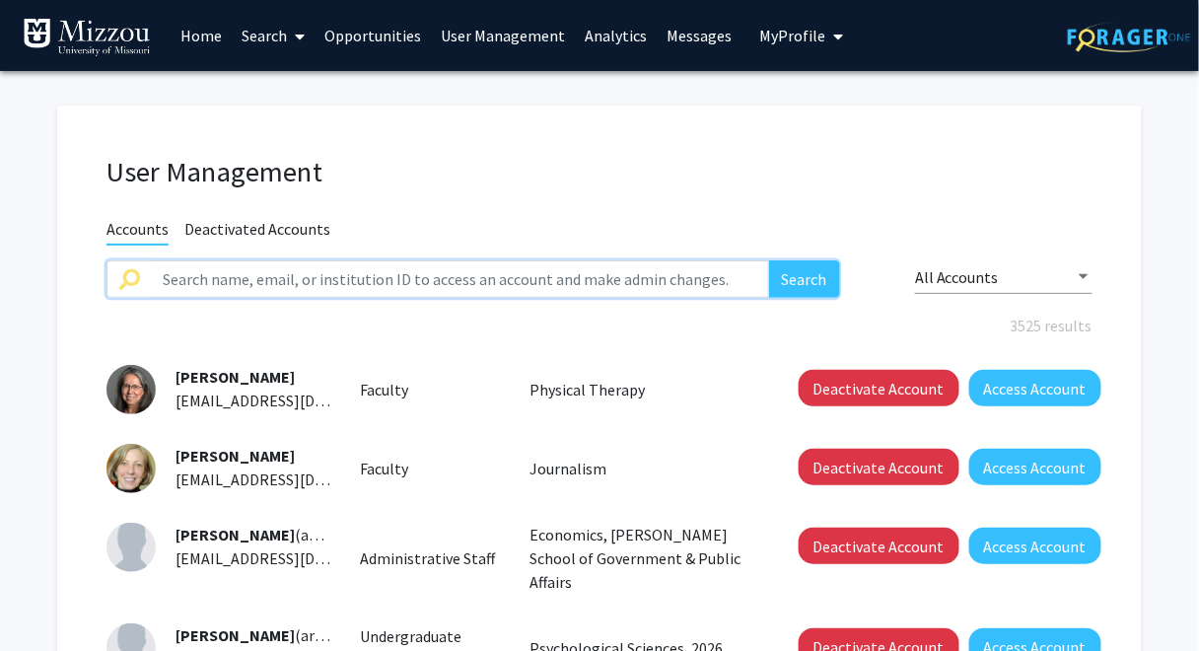
click at [585, 274] on input "text" at bounding box center [460, 278] width 618 height 37
type input "faculty"
click at [769, 260] on button "Search" at bounding box center [804, 278] width 71 height 37
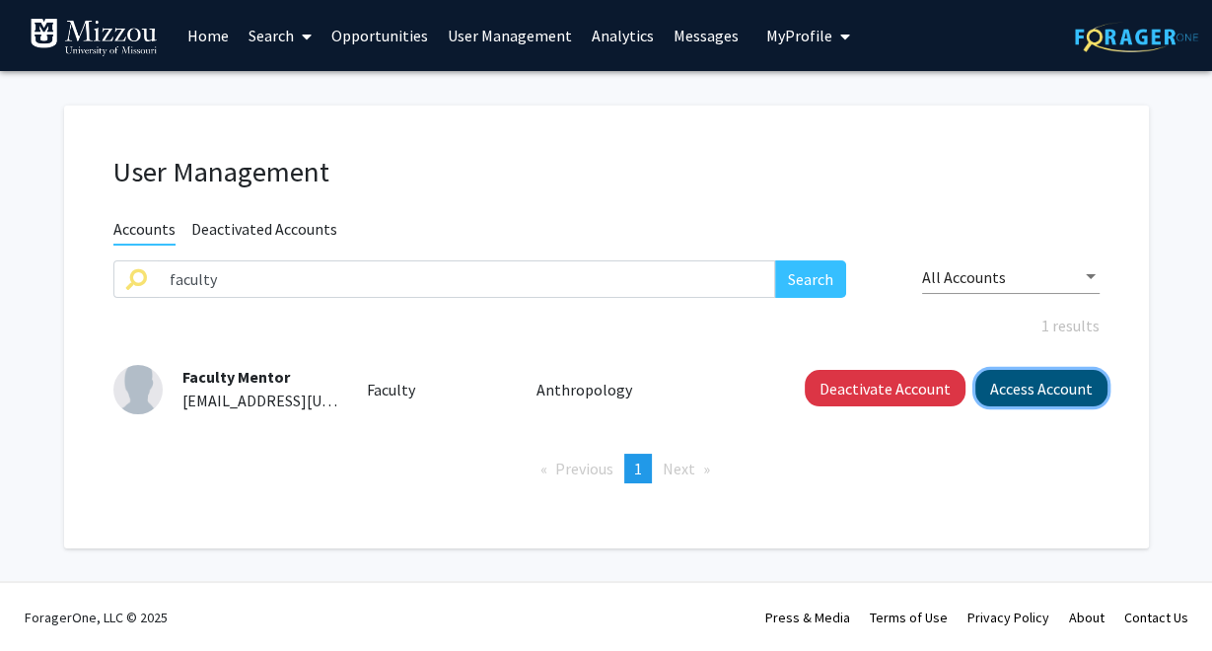
click at [1022, 392] on button "Access Account" at bounding box center [1041, 388] width 132 height 36
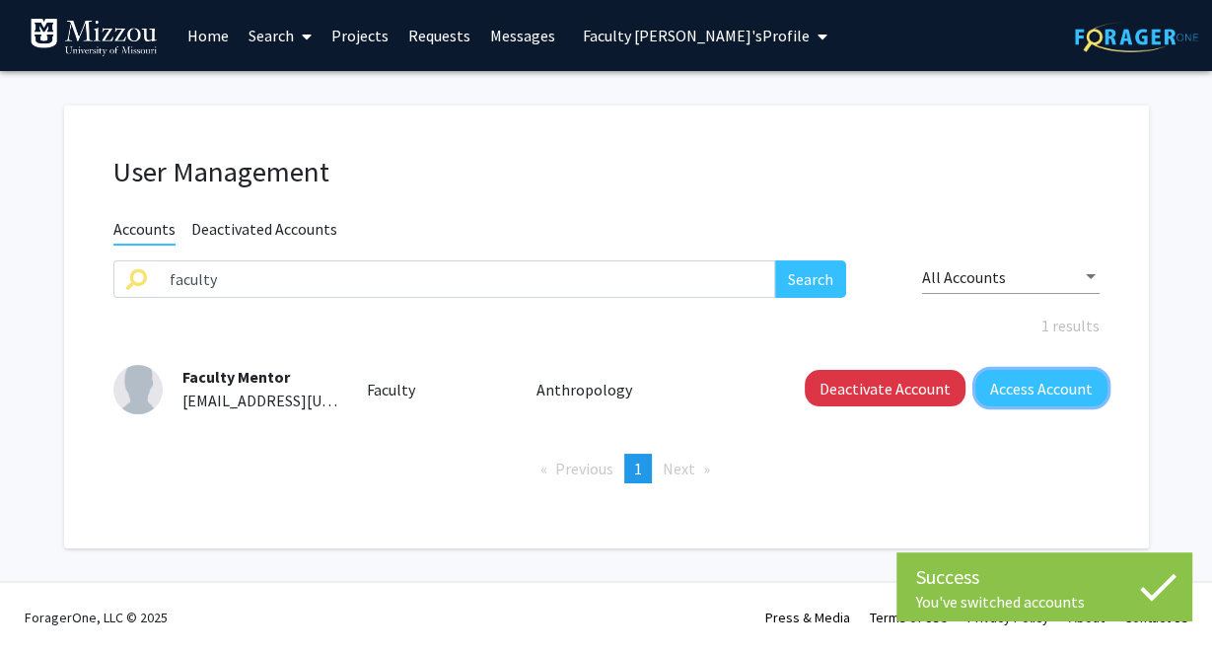
click at [1022, 392] on button "Access Account" at bounding box center [1041, 388] width 132 height 36
click at [702, 36] on span "Faculty Mentor's Profile" at bounding box center [696, 36] width 227 height 20
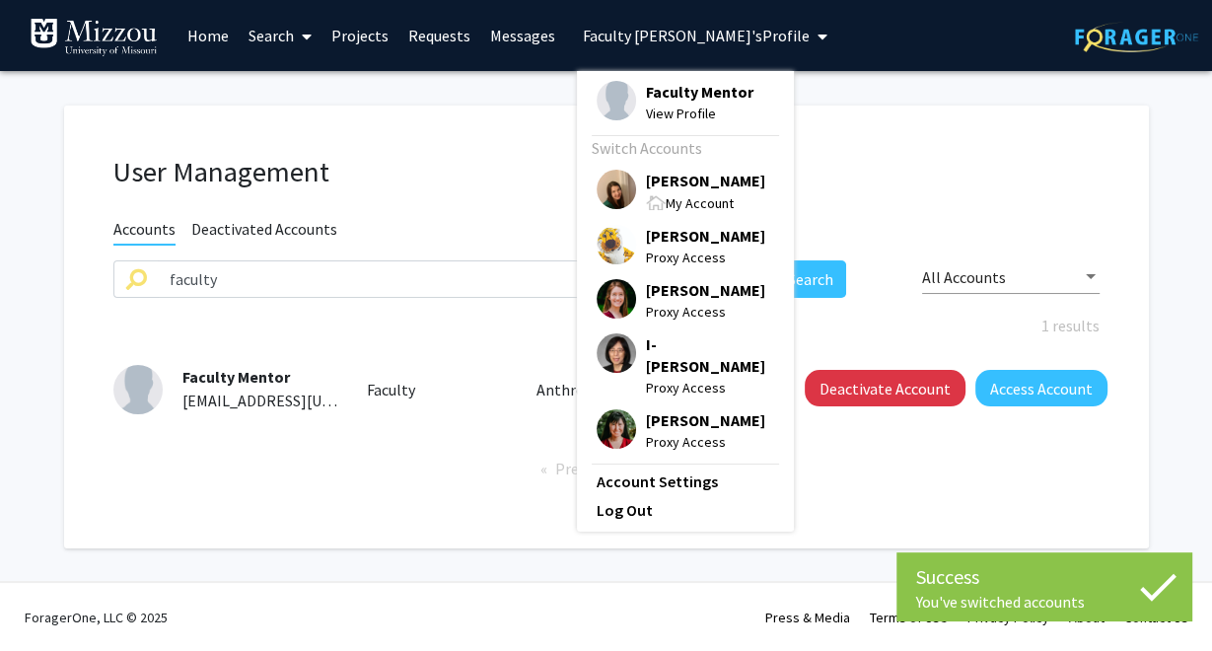
click at [706, 91] on span "Faculty Mentor" at bounding box center [699, 92] width 107 height 22
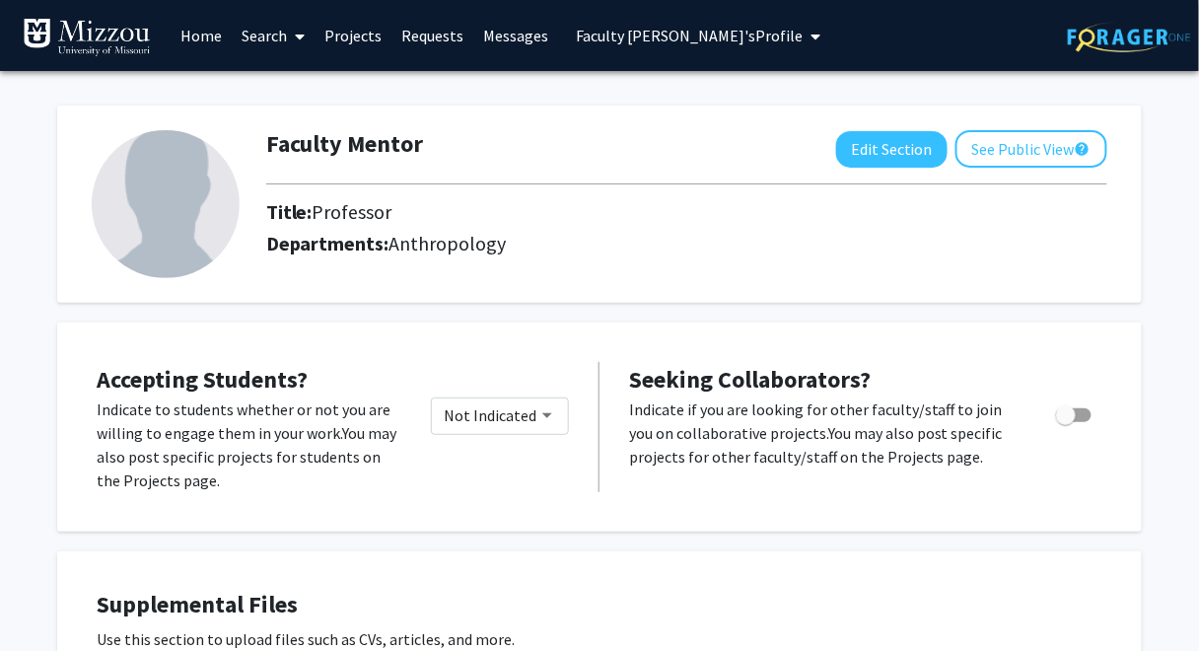
click at [253, 36] on link "Search" at bounding box center [273, 35] width 83 height 69
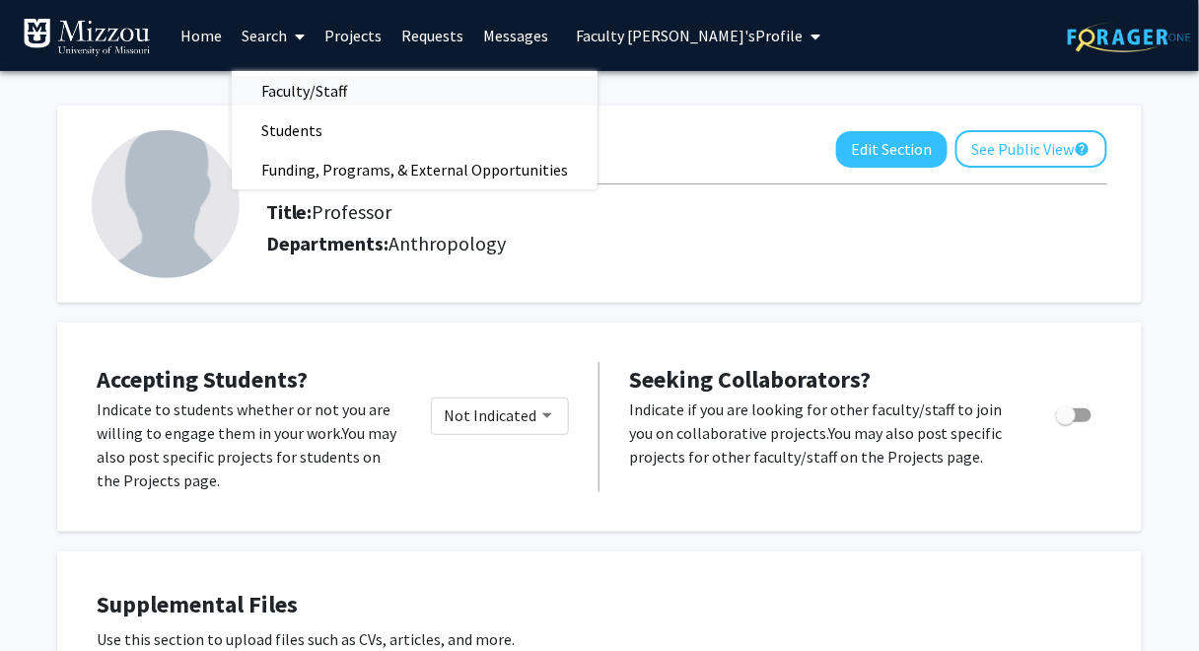
click at [289, 90] on span "Faculty/Staff" at bounding box center [304, 90] width 145 height 39
